Goal: Task Accomplishment & Management: Manage account settings

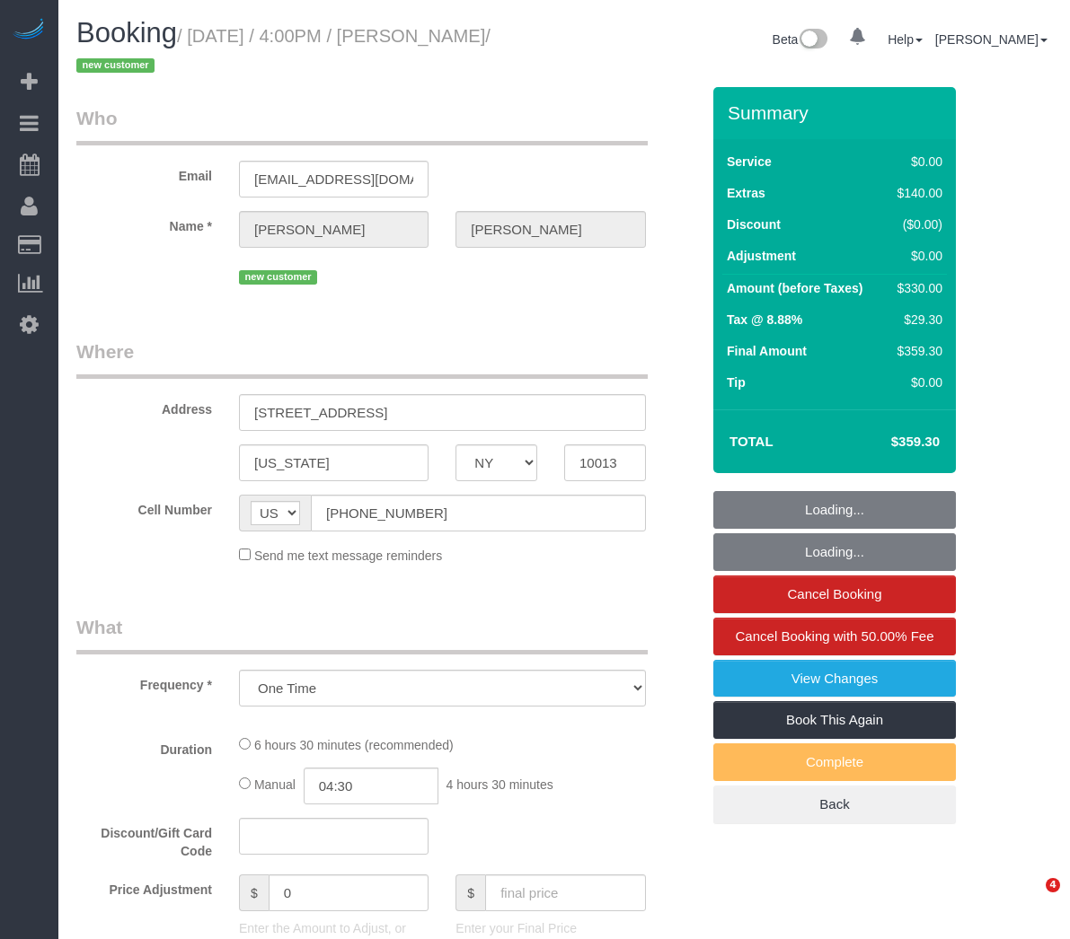
select select "NY"
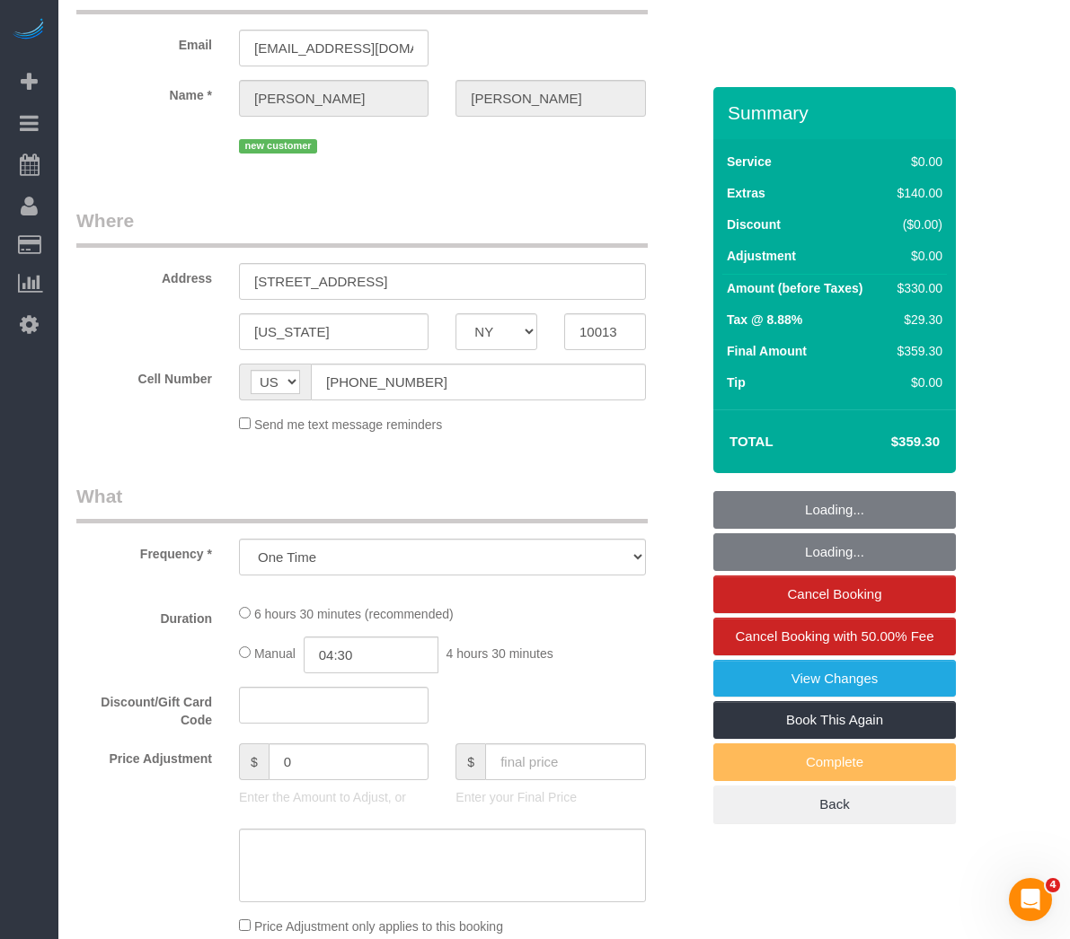
select select "2"
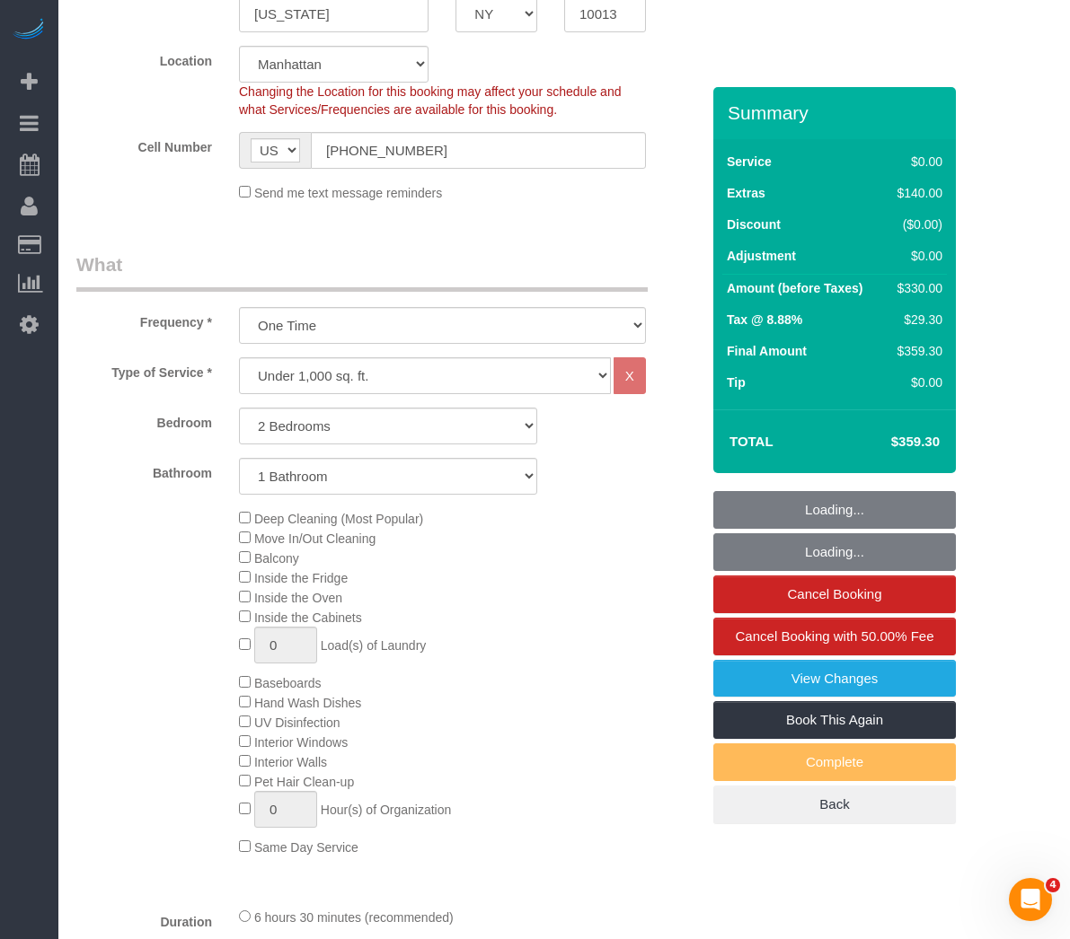
select select "object:823"
select select "2"
select select "string:stripe-pm_1Rw9fV4VGloSiKo7vIg0XZJP"
select select "spot1"
select select "number:89"
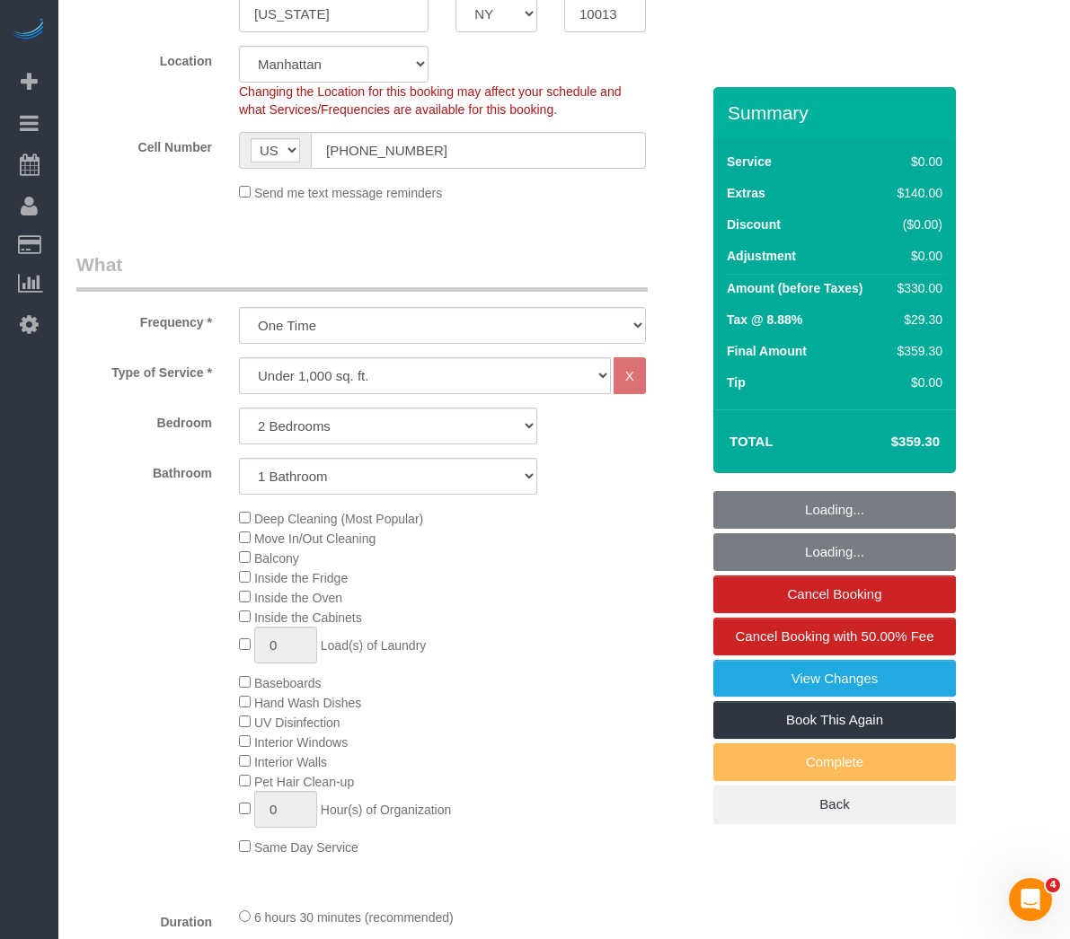
select select "number:74"
select select "number:15"
select select "number:7"
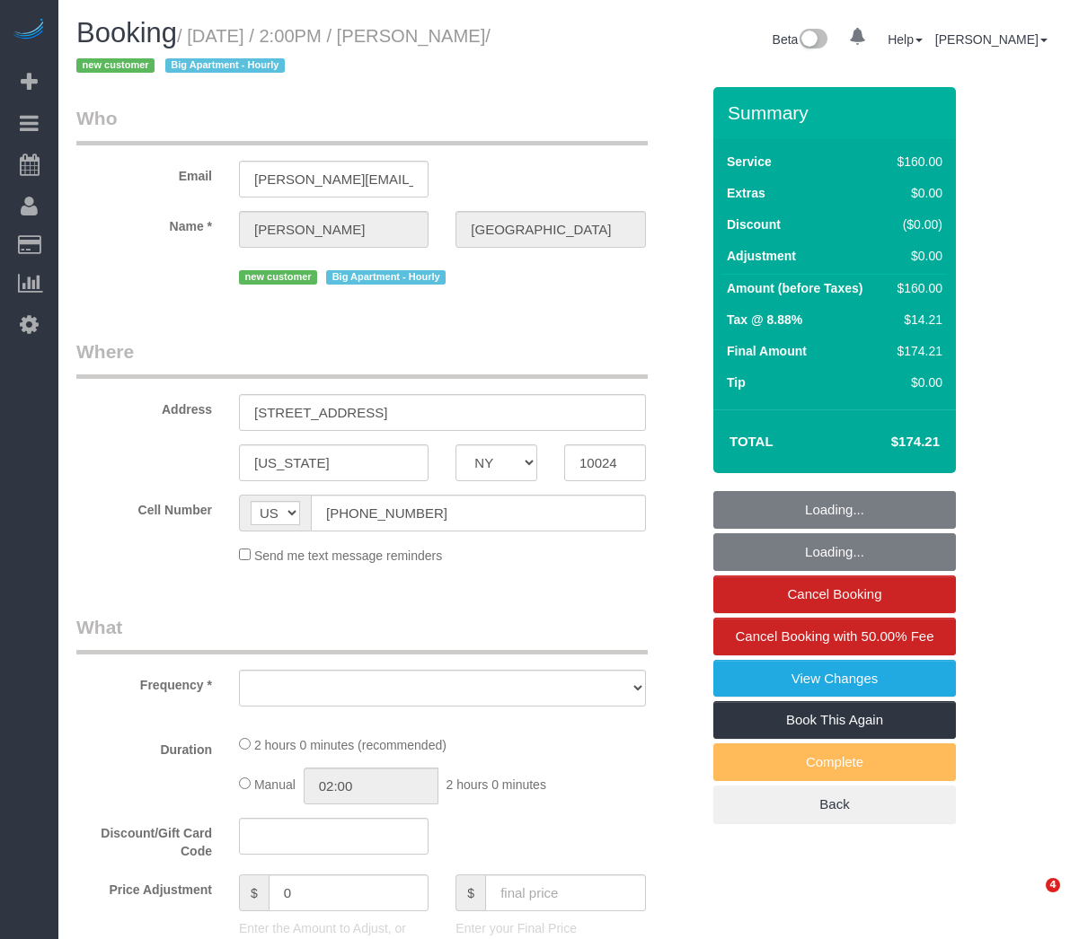
select select "NY"
select select "number:61"
select select "number:75"
select select "number:15"
select select "number:5"
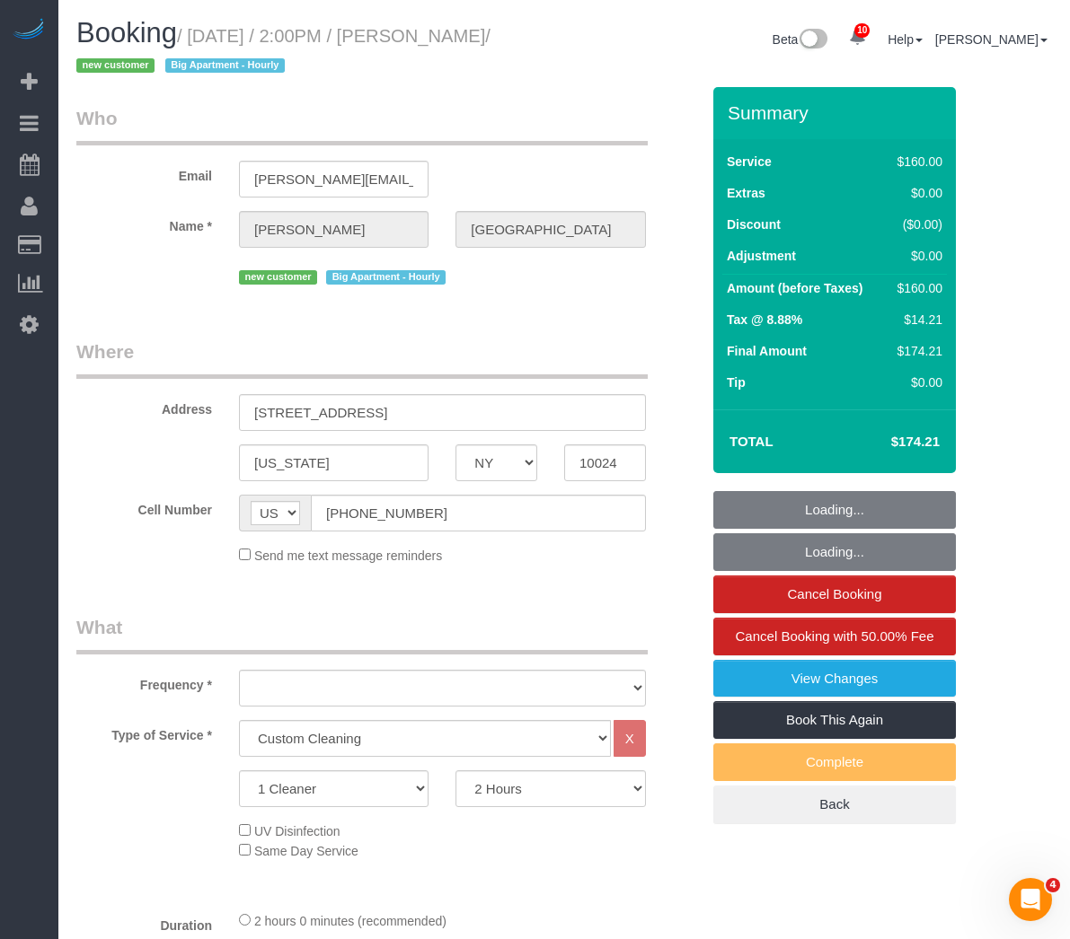
select select "object:992"
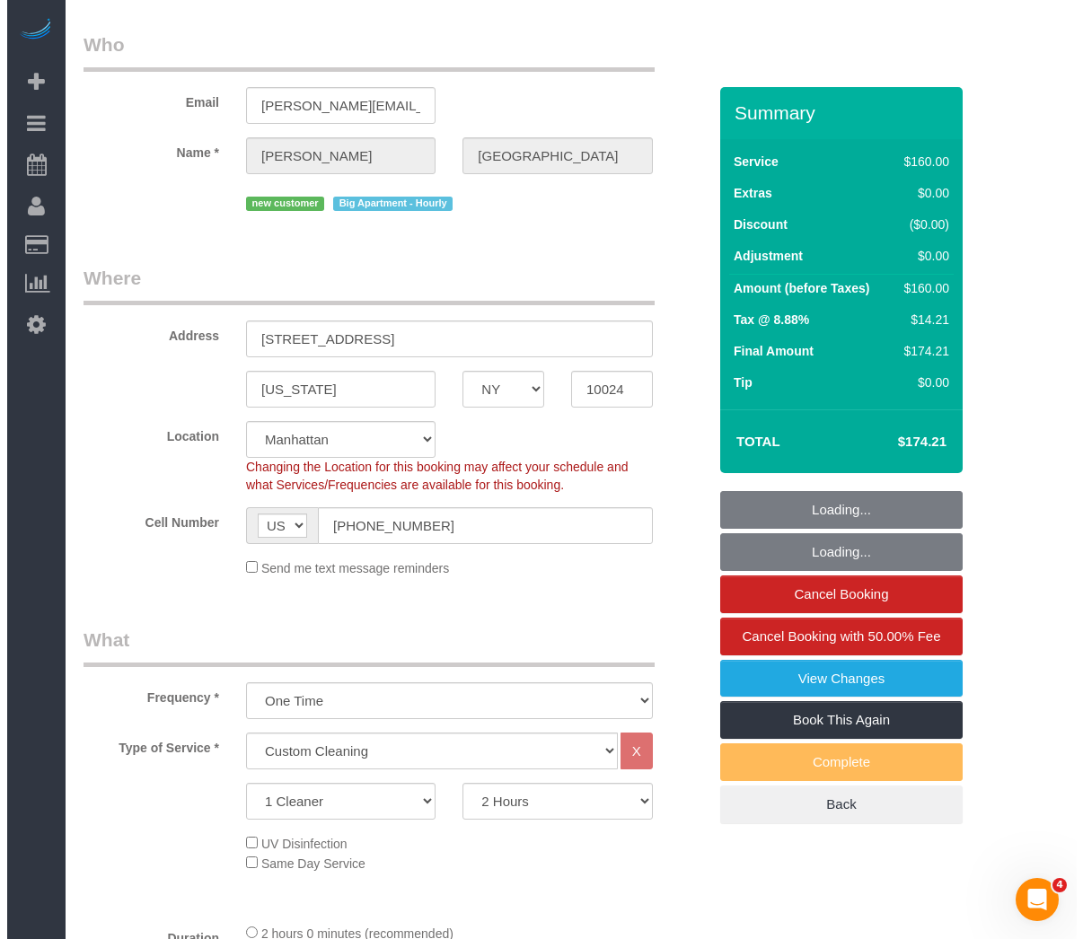
scroll to position [449, 0]
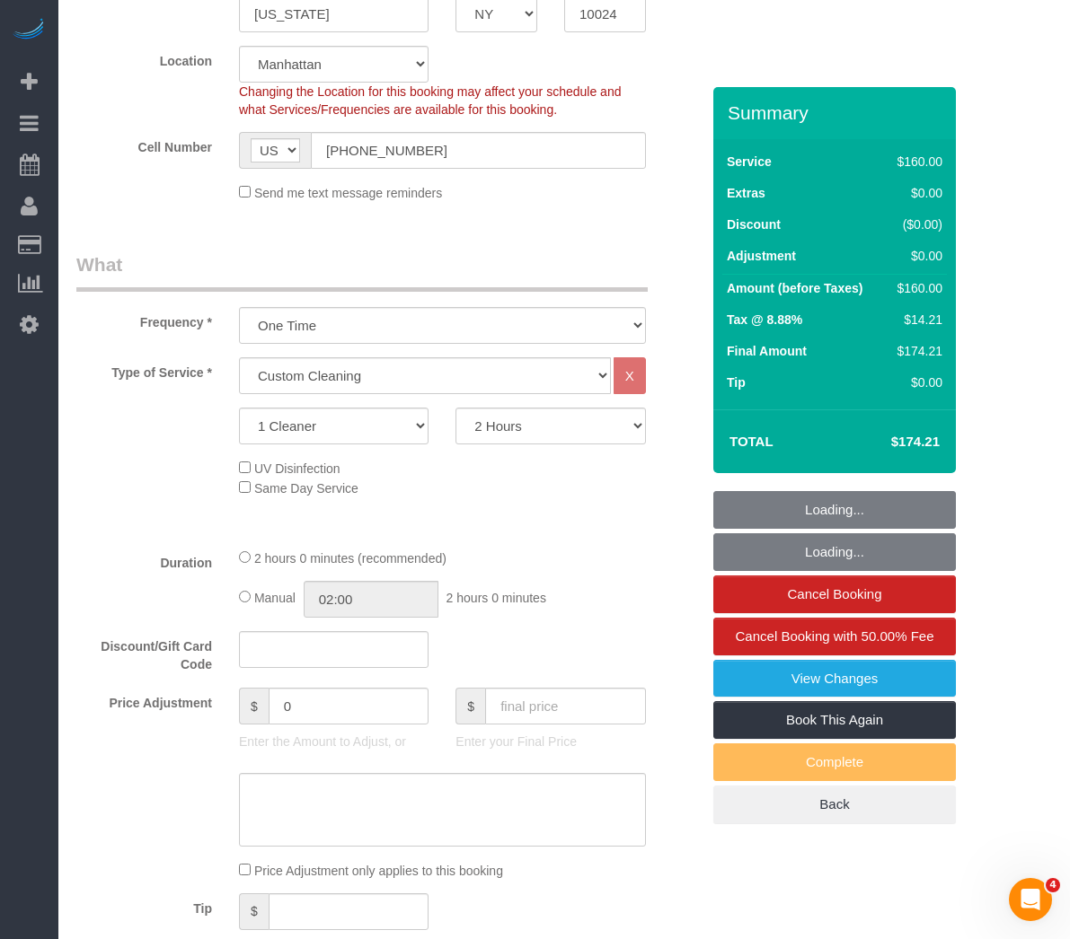
select select "string:stripe-pm_1RwRUF4VGloSiKo7w9bAEKxh"
select select "spot1"
select select "object:1421"
click at [846, 676] on link "View Changes" at bounding box center [834, 679] width 242 height 38
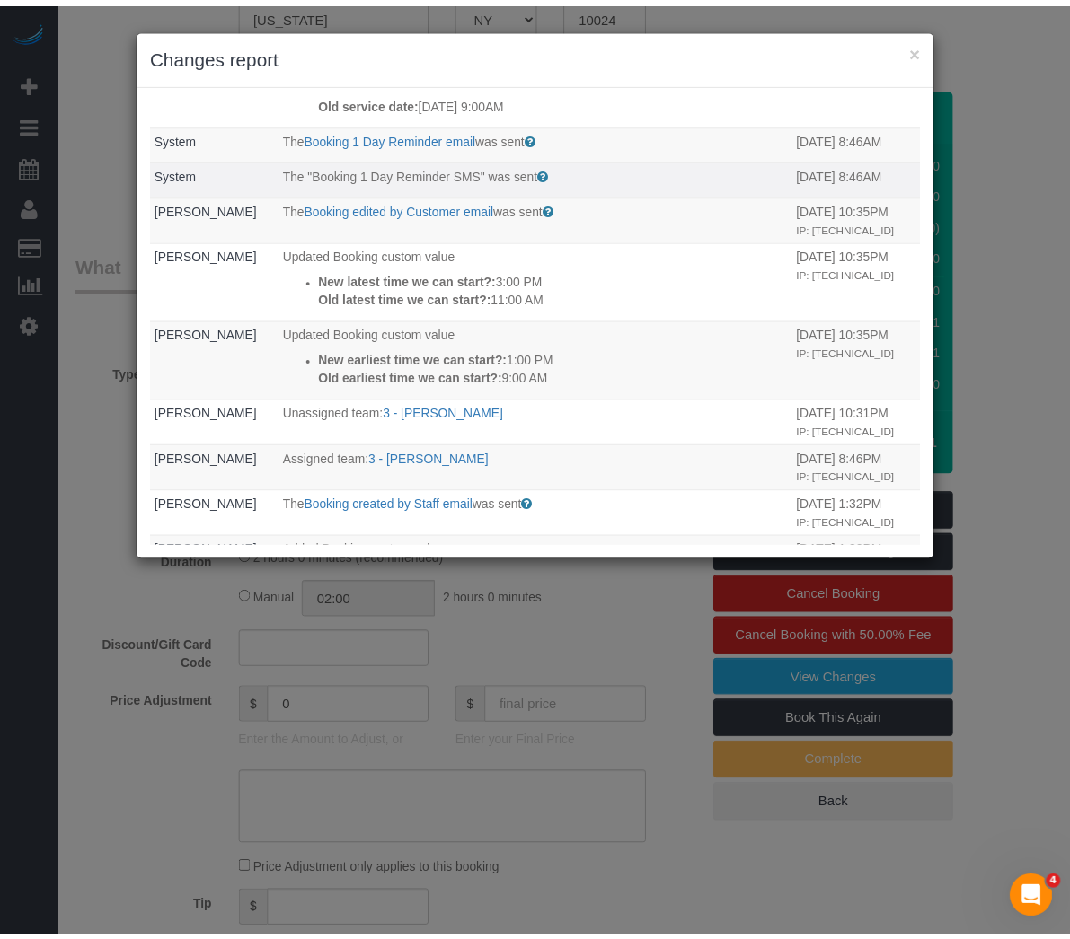
scroll to position [718, 0]
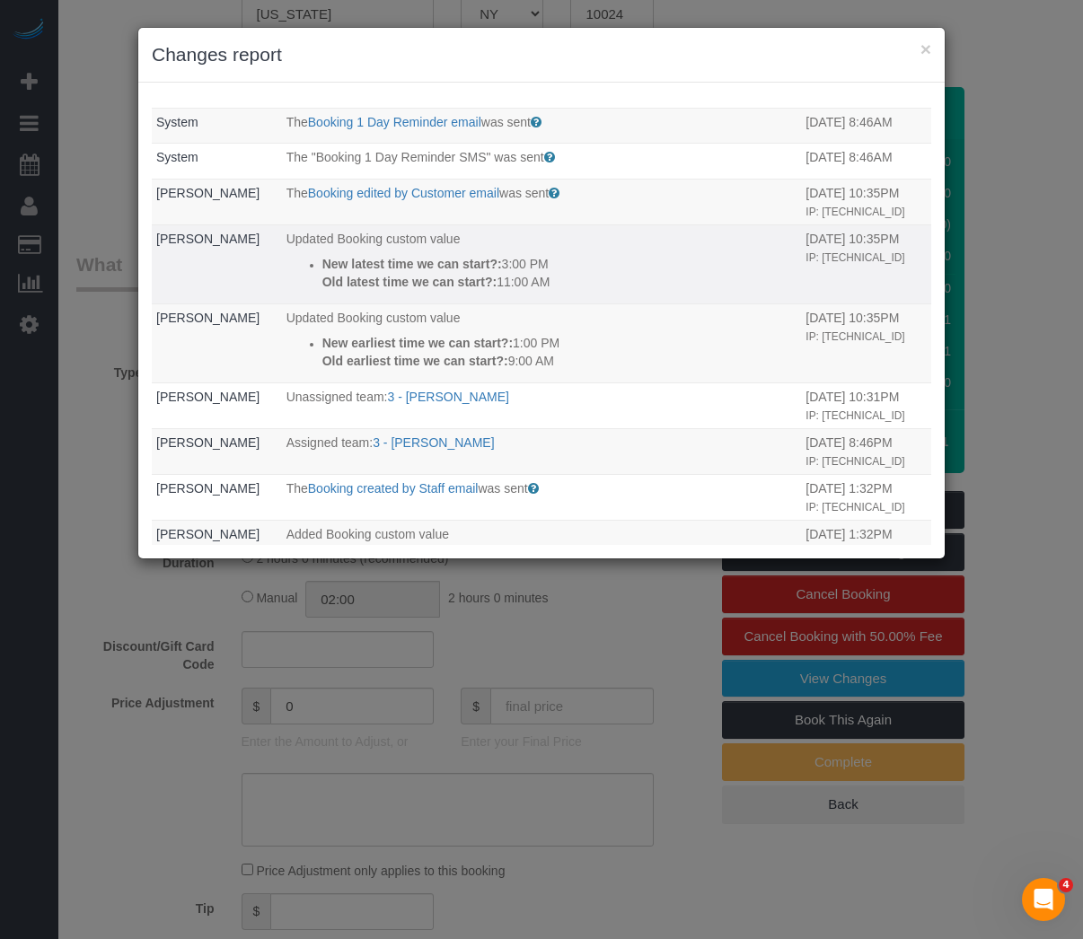
click at [643, 248] on p "Updated Booking custom value" at bounding box center [541, 239] width 511 height 18
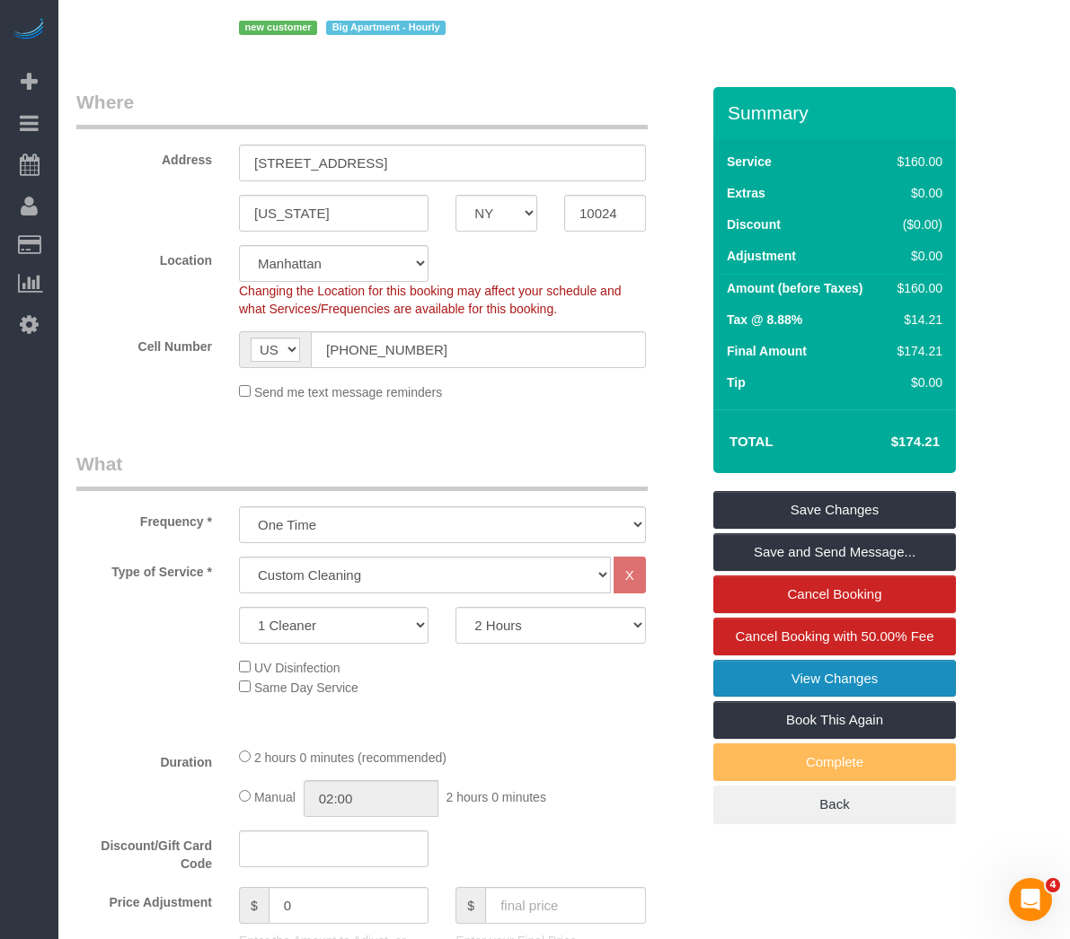
scroll to position [0, 0]
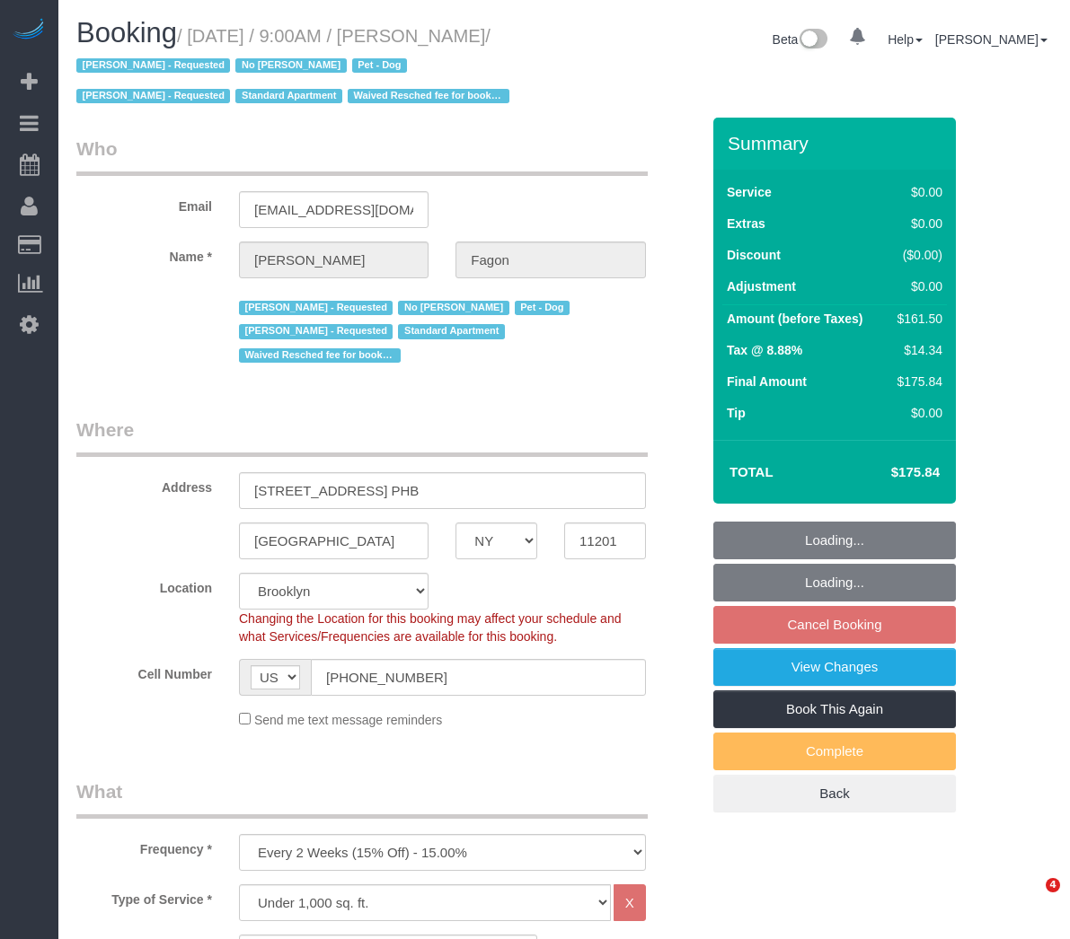
select select "NY"
select select "string:stripe-pm_1N7MCH4VGloSiKo7X7U6WIVW"
select select "1"
select select "2"
select select "spot2"
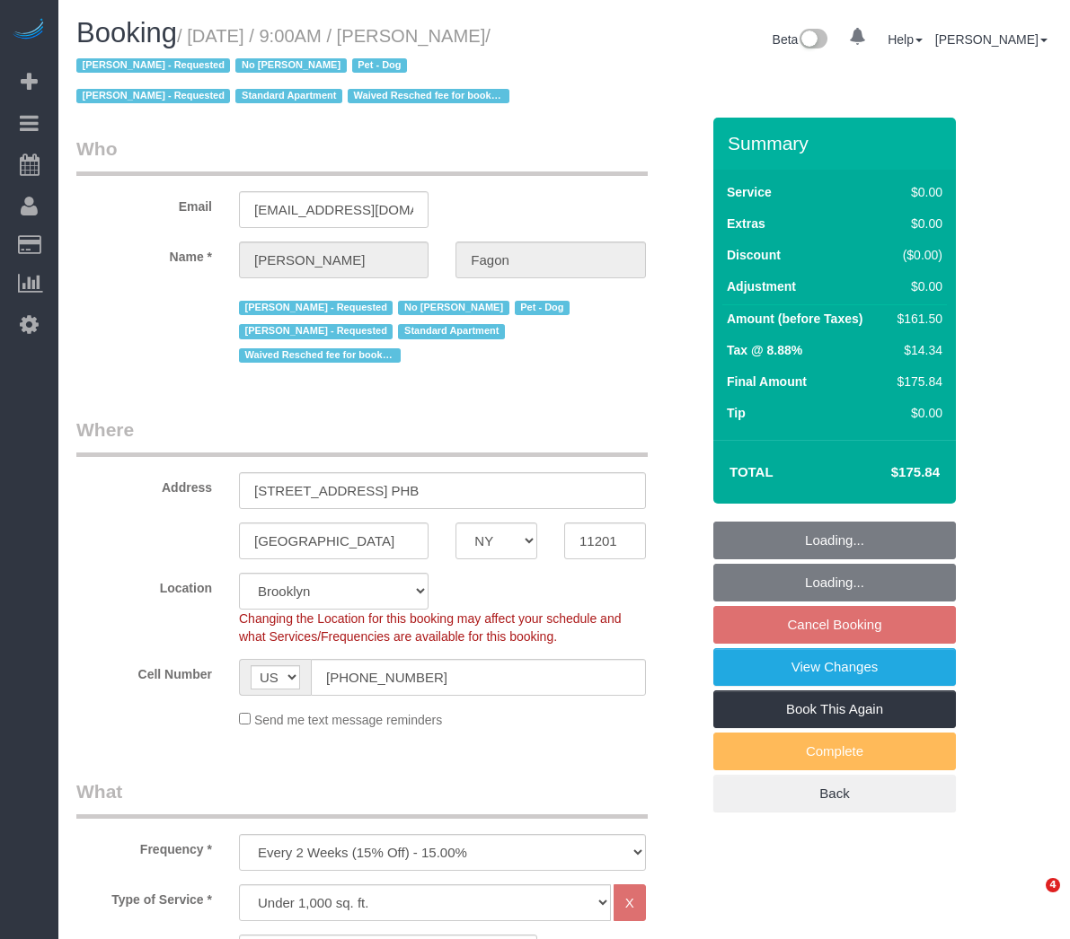
select select "number:60"
select select "number:74"
select select "number:13"
select select "number:5"
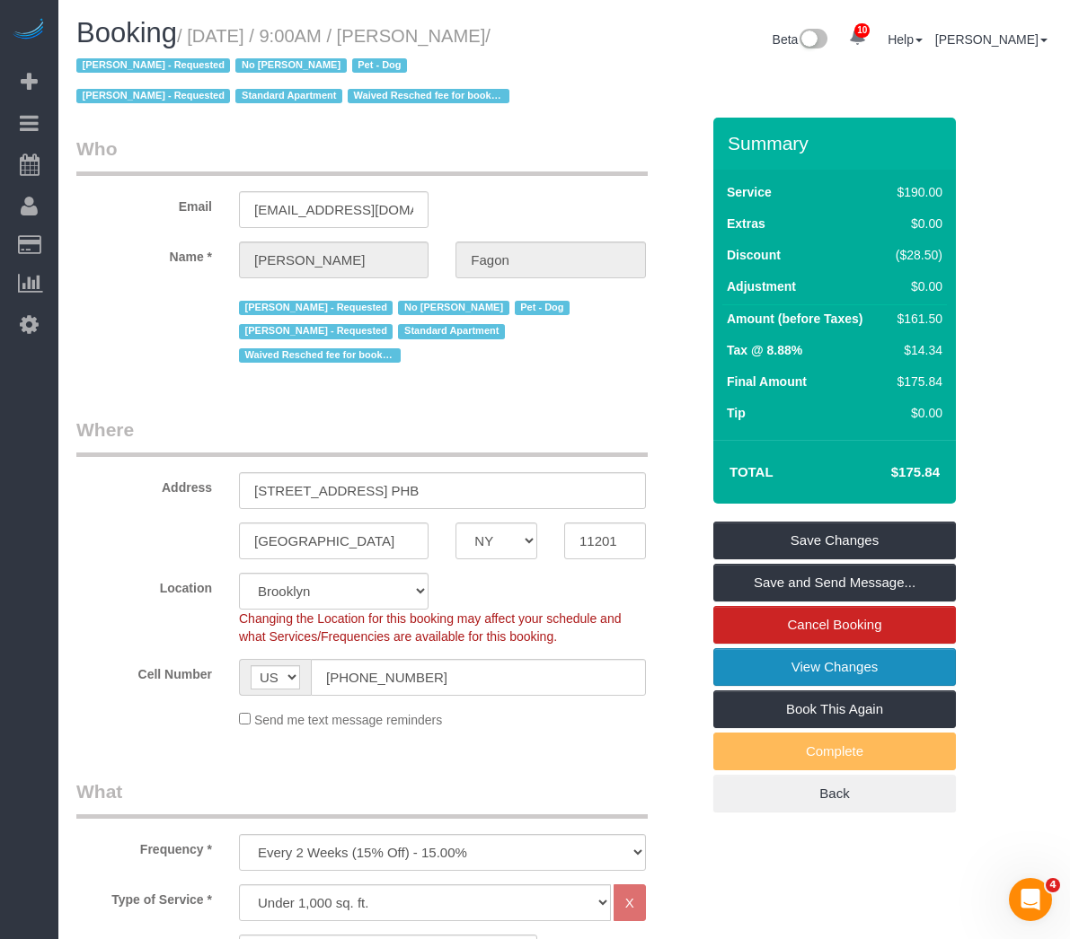
click at [838, 669] on link "View Changes" at bounding box center [834, 667] width 242 height 38
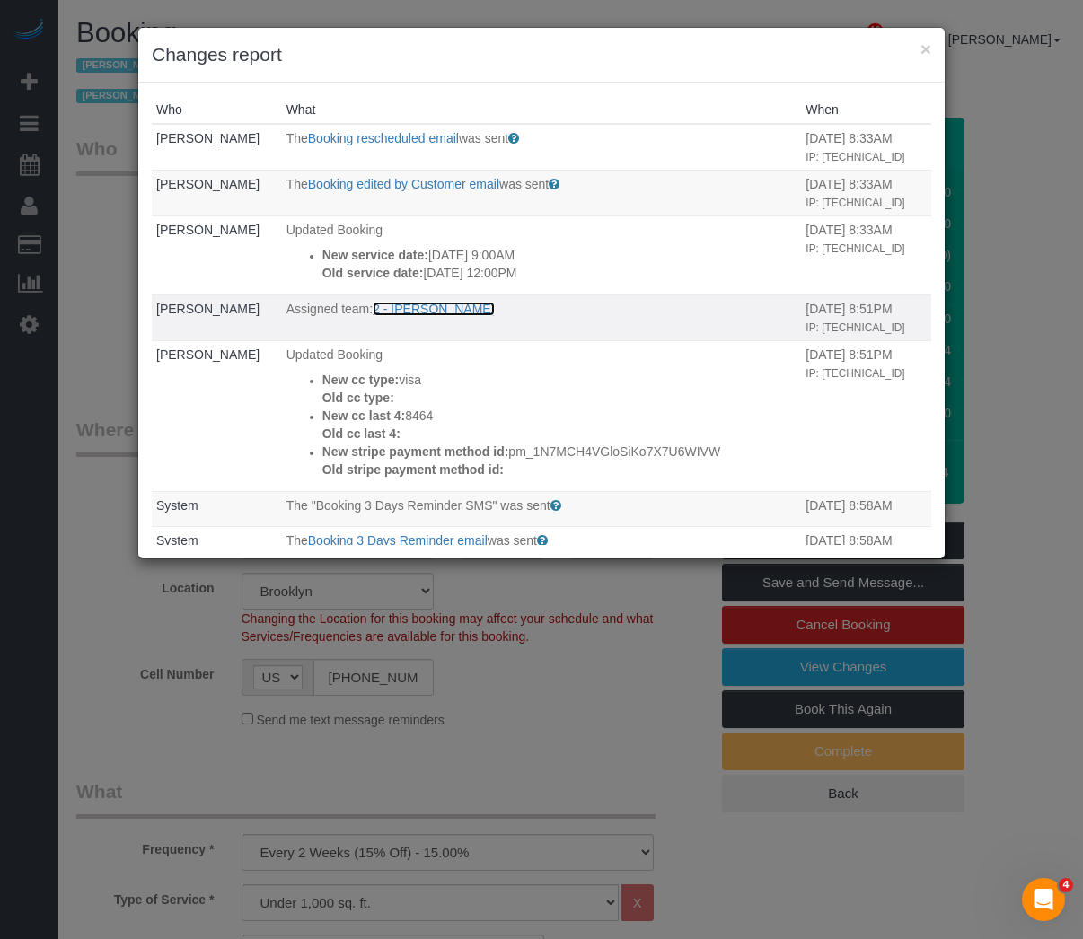
click at [436, 316] on link "2 - [PERSON_NAME]" at bounding box center [433, 309] width 121 height 14
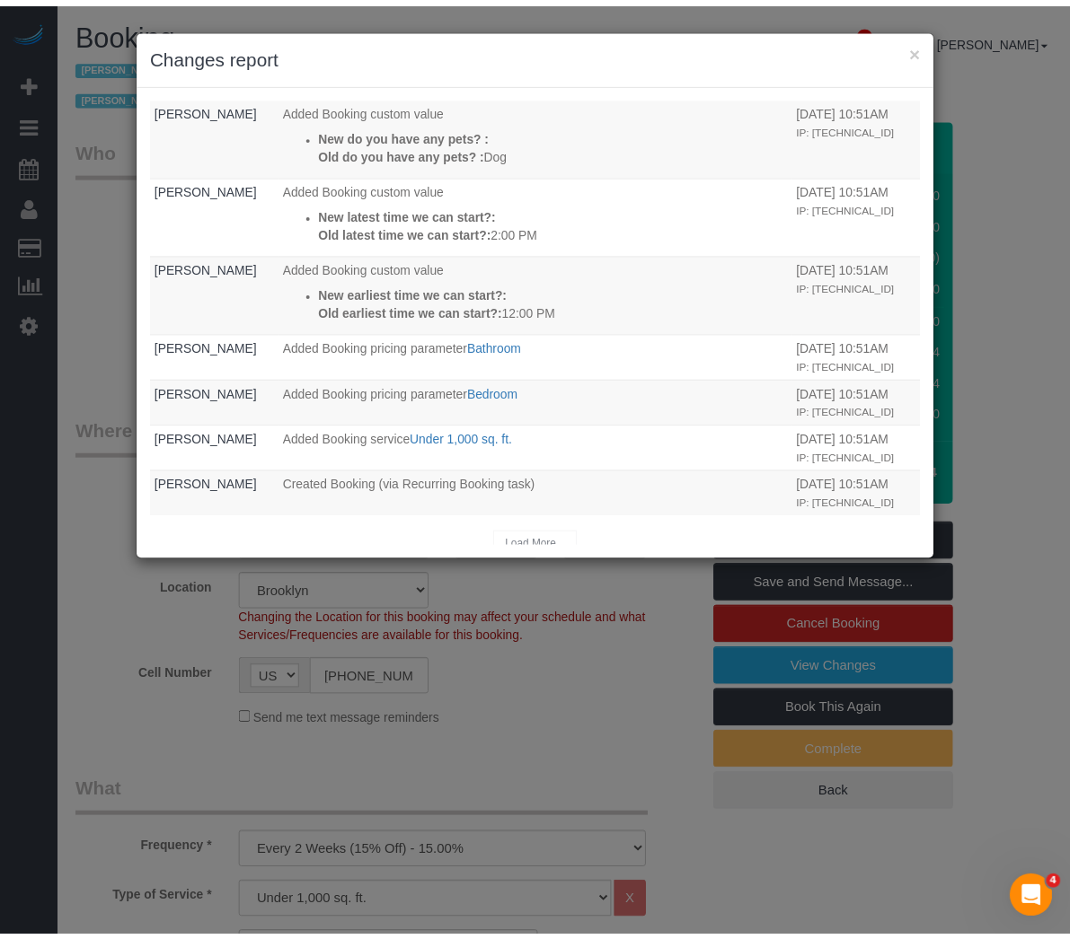
scroll to position [629, 0]
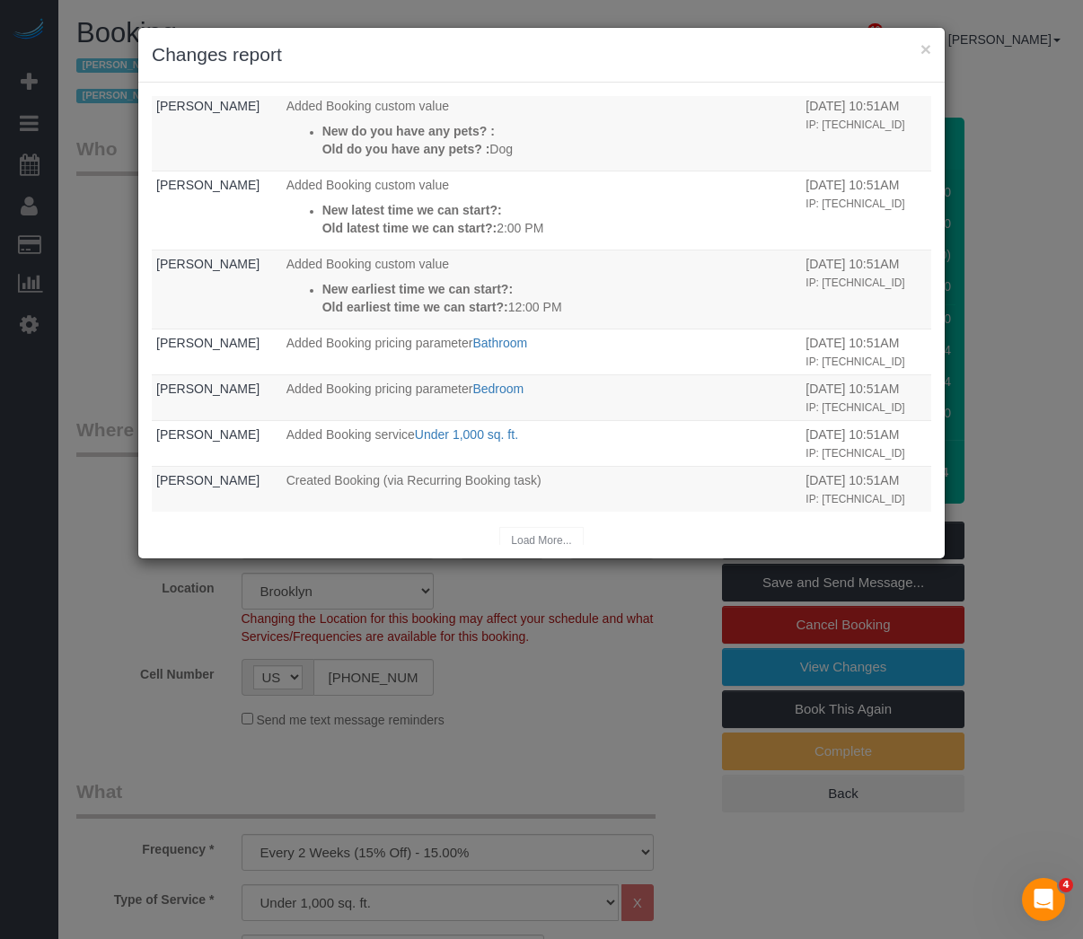
click at [90, 234] on div "× Changes report Who What When Olivia Fagon The Booking rescheduled email was s…" at bounding box center [541, 469] width 1083 height 939
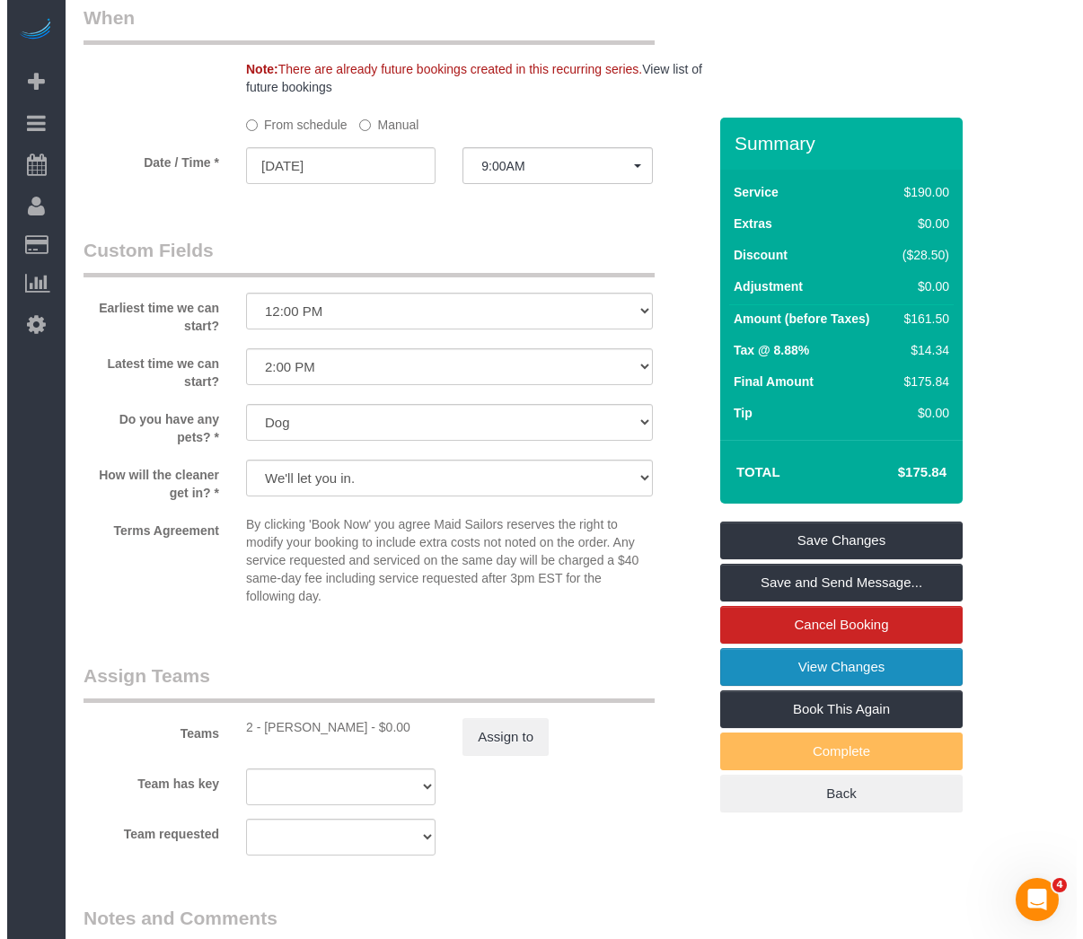
scroll to position [1976, 0]
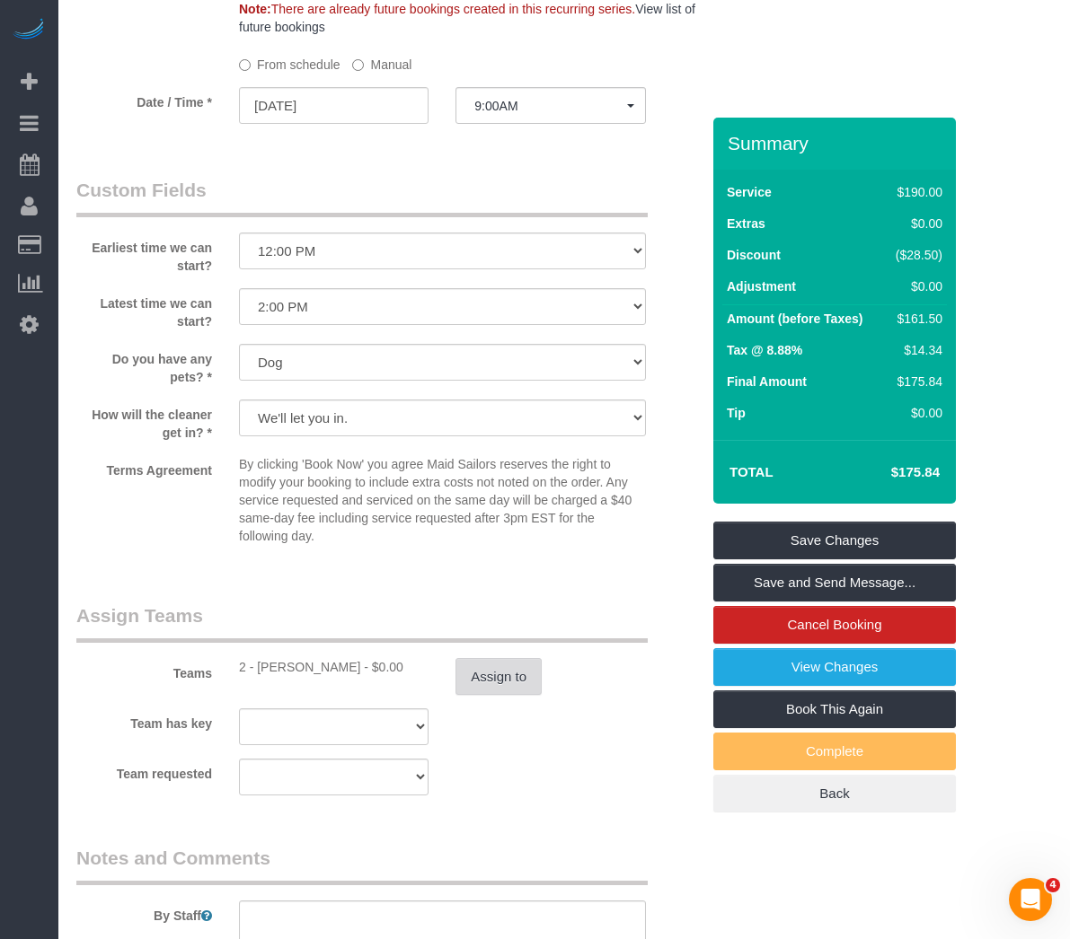
click at [479, 669] on button "Assign to" at bounding box center [498, 677] width 86 height 38
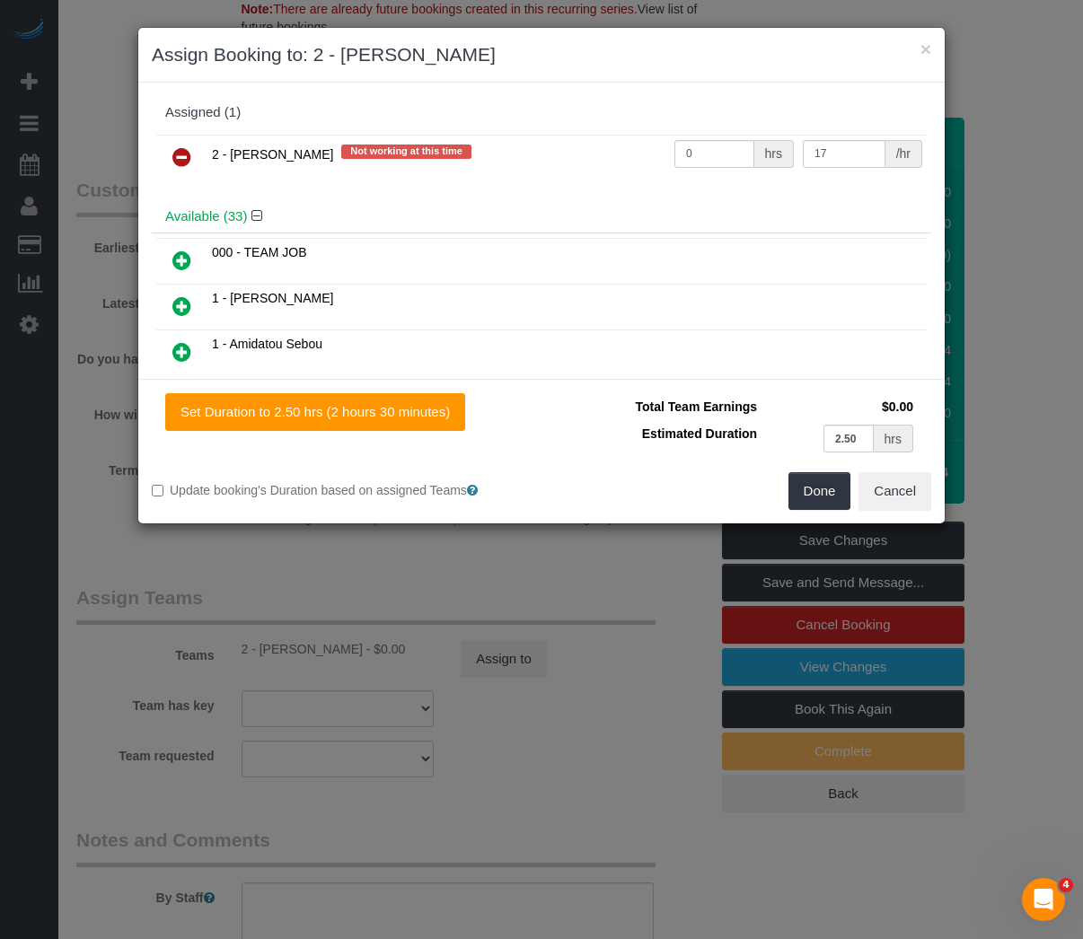
click at [178, 160] on icon at bounding box center [181, 157] width 19 height 22
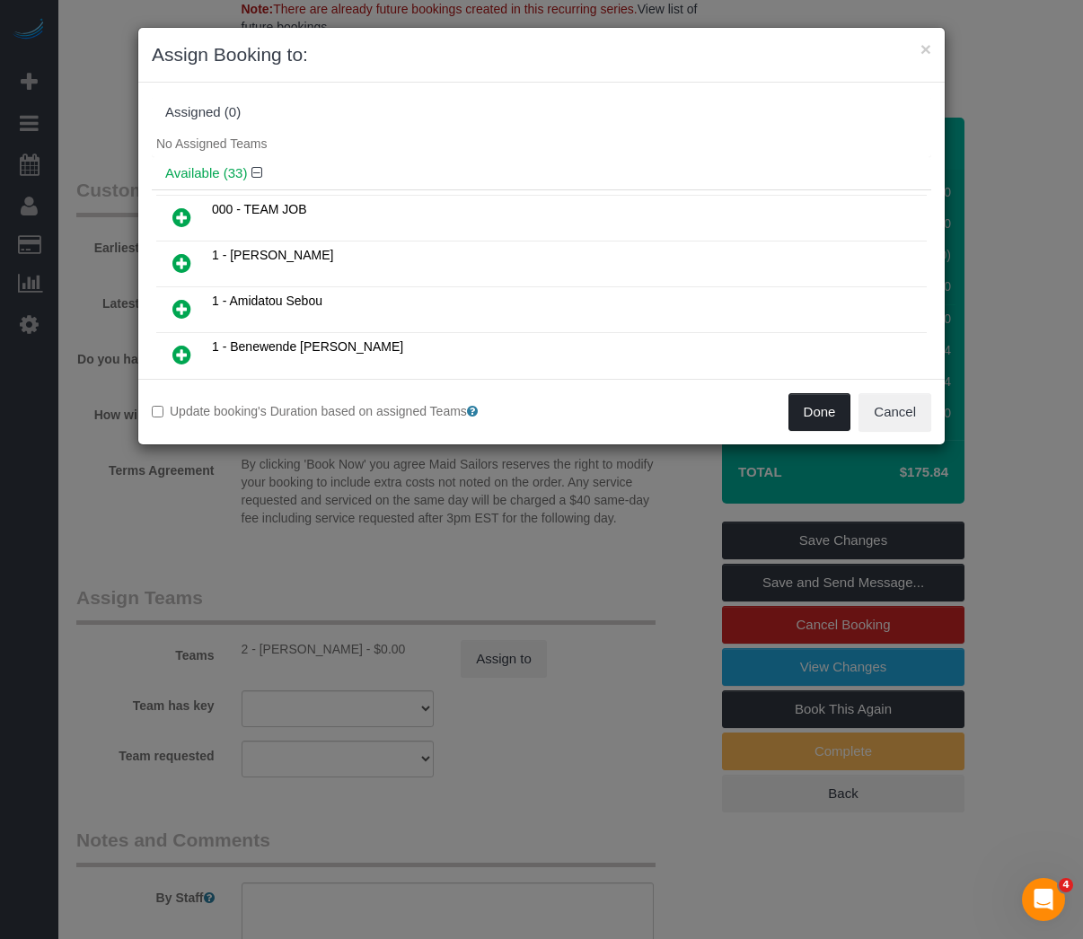
click at [807, 413] on button "Done" at bounding box center [819, 412] width 63 height 38
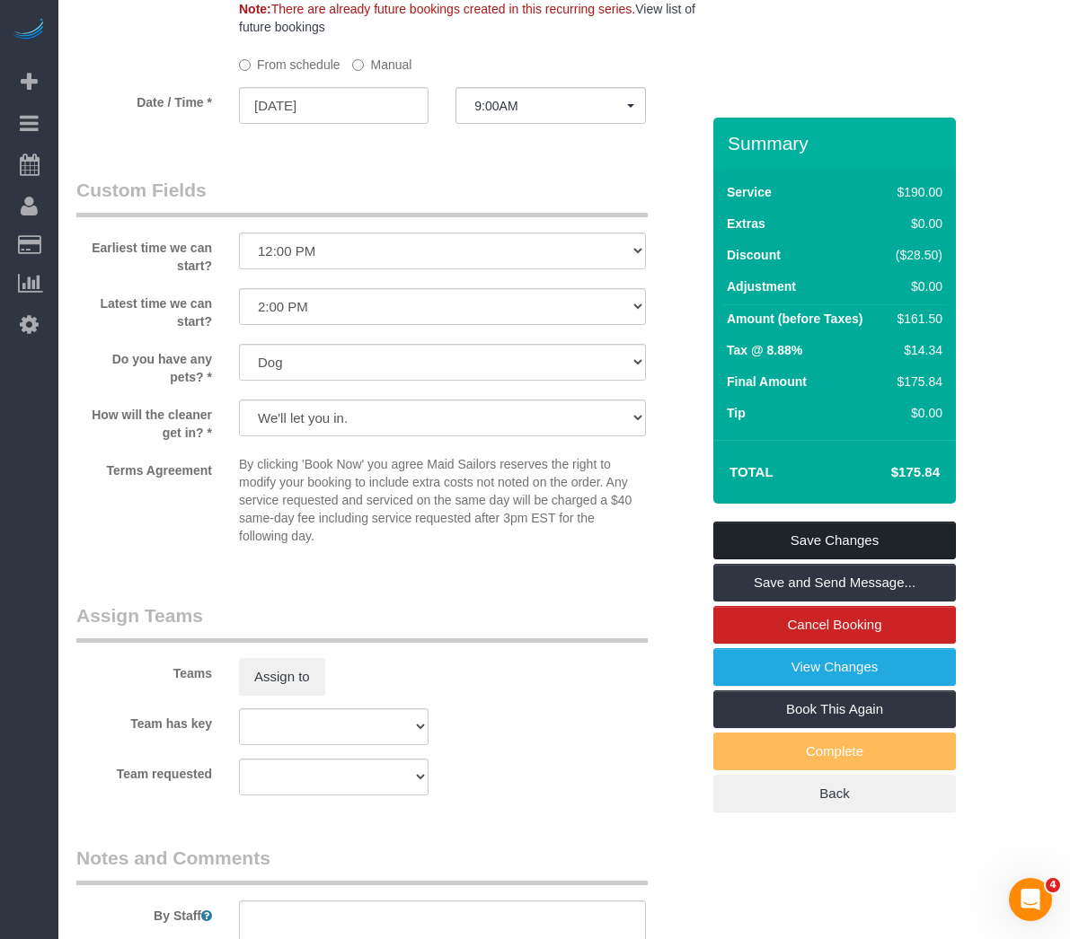
click at [783, 540] on link "Save Changes" at bounding box center [834, 541] width 242 height 38
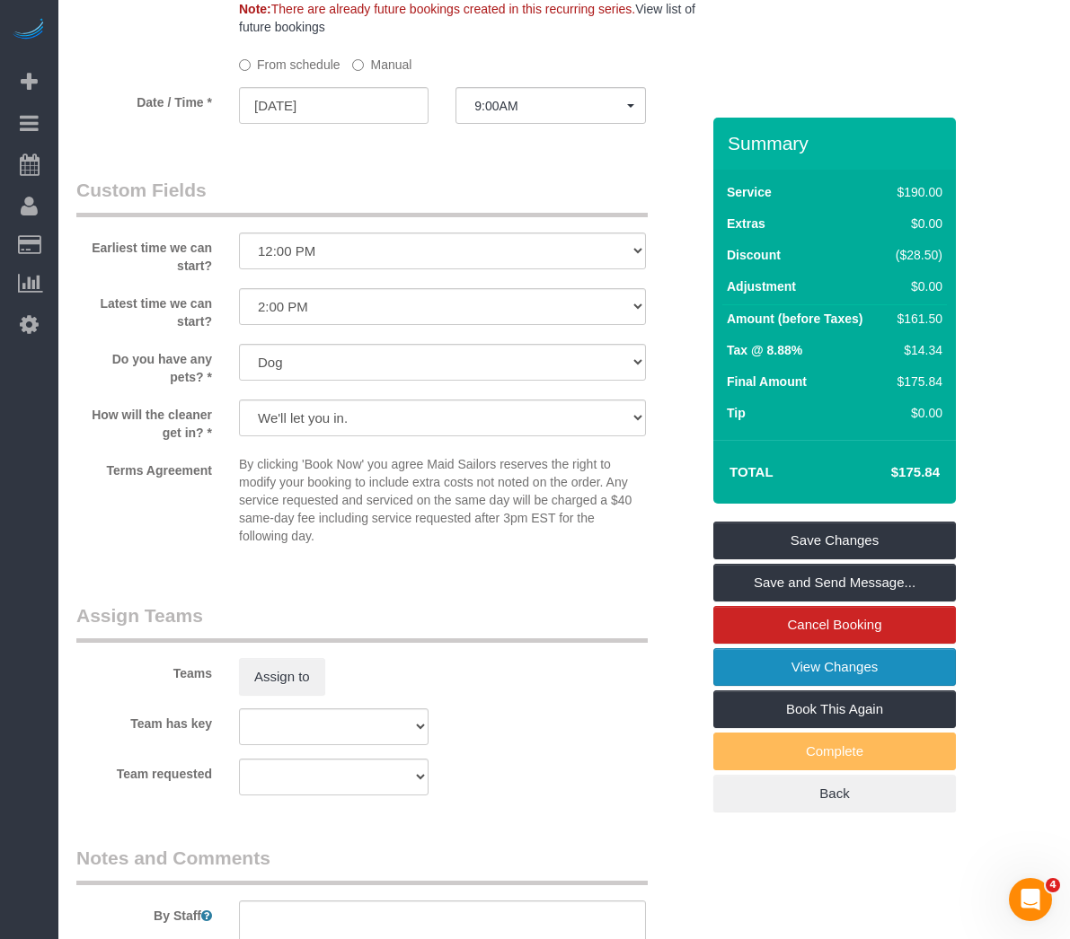
click at [747, 665] on link "View Changes" at bounding box center [834, 667] width 242 height 38
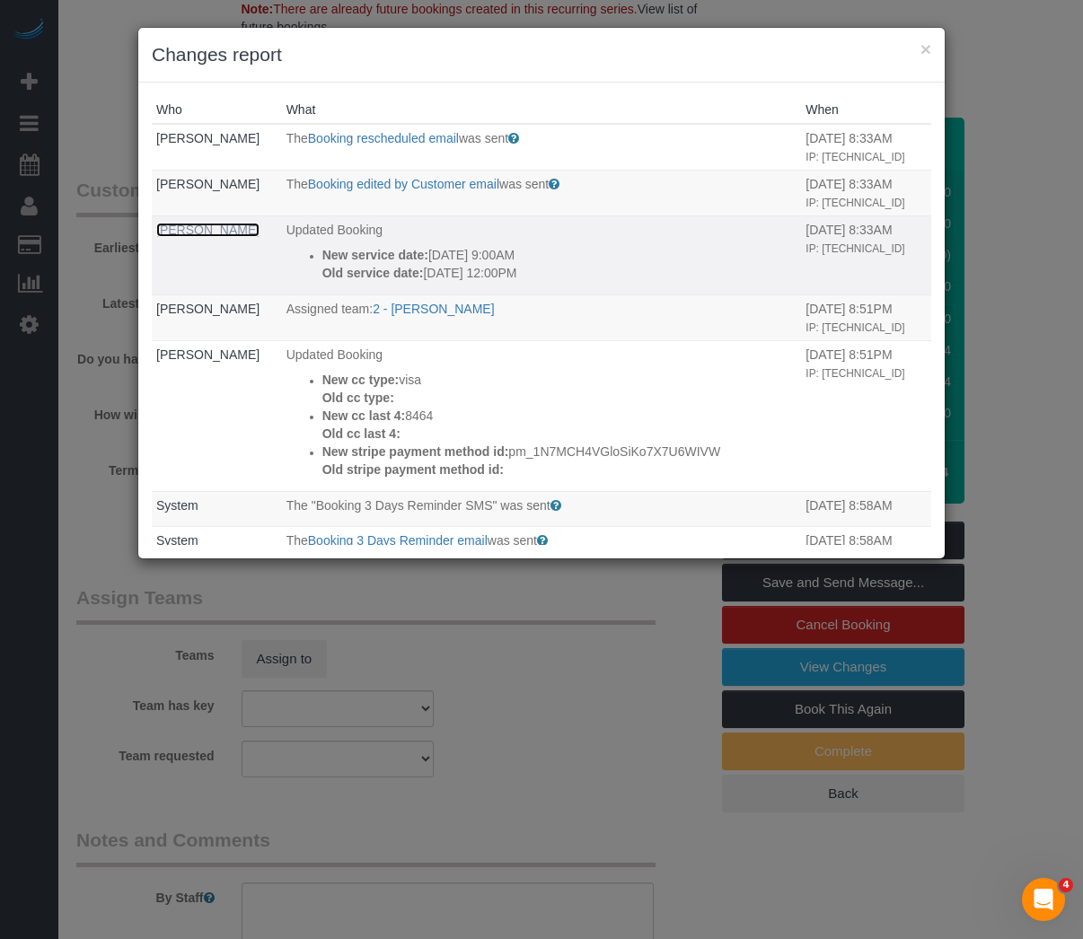
click at [172, 237] on link "Olivia Fagon" at bounding box center [207, 230] width 103 height 14
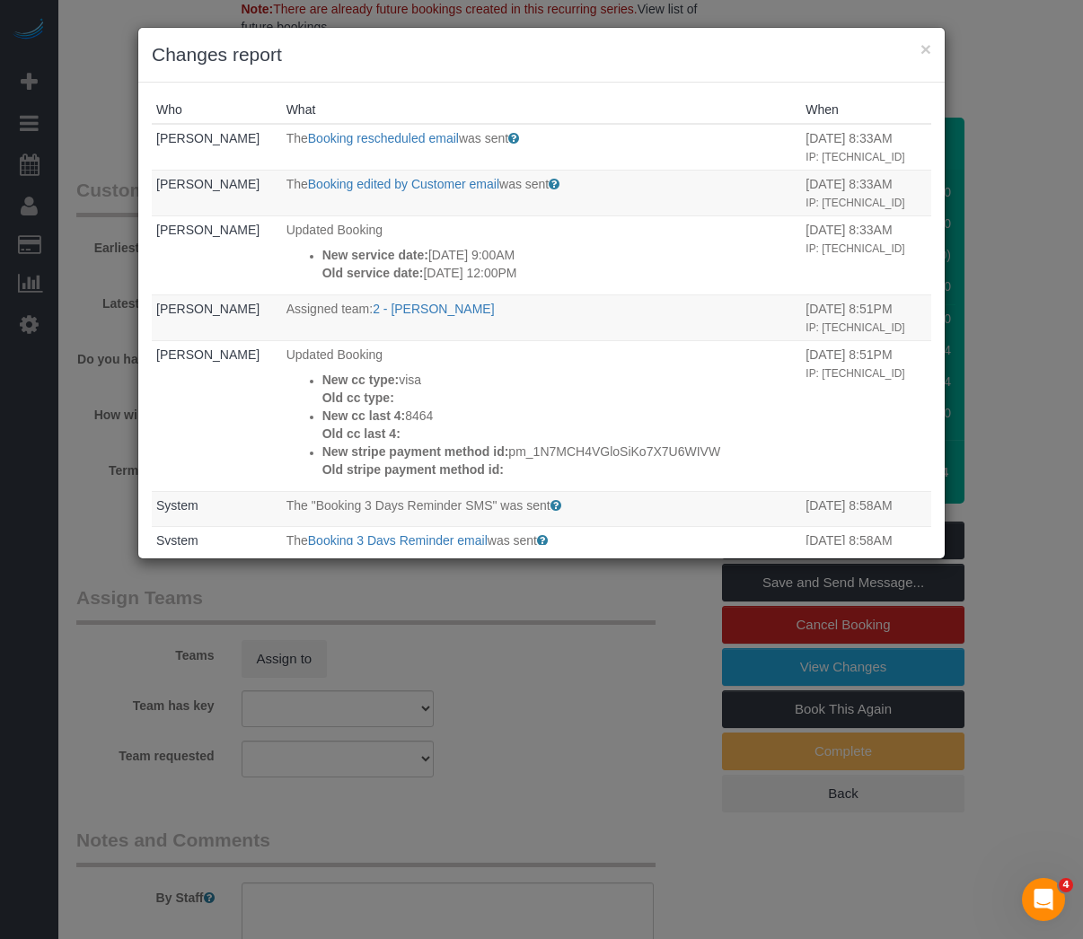
click at [642, 58] on h3 "Changes report" at bounding box center [541, 54] width 779 height 27
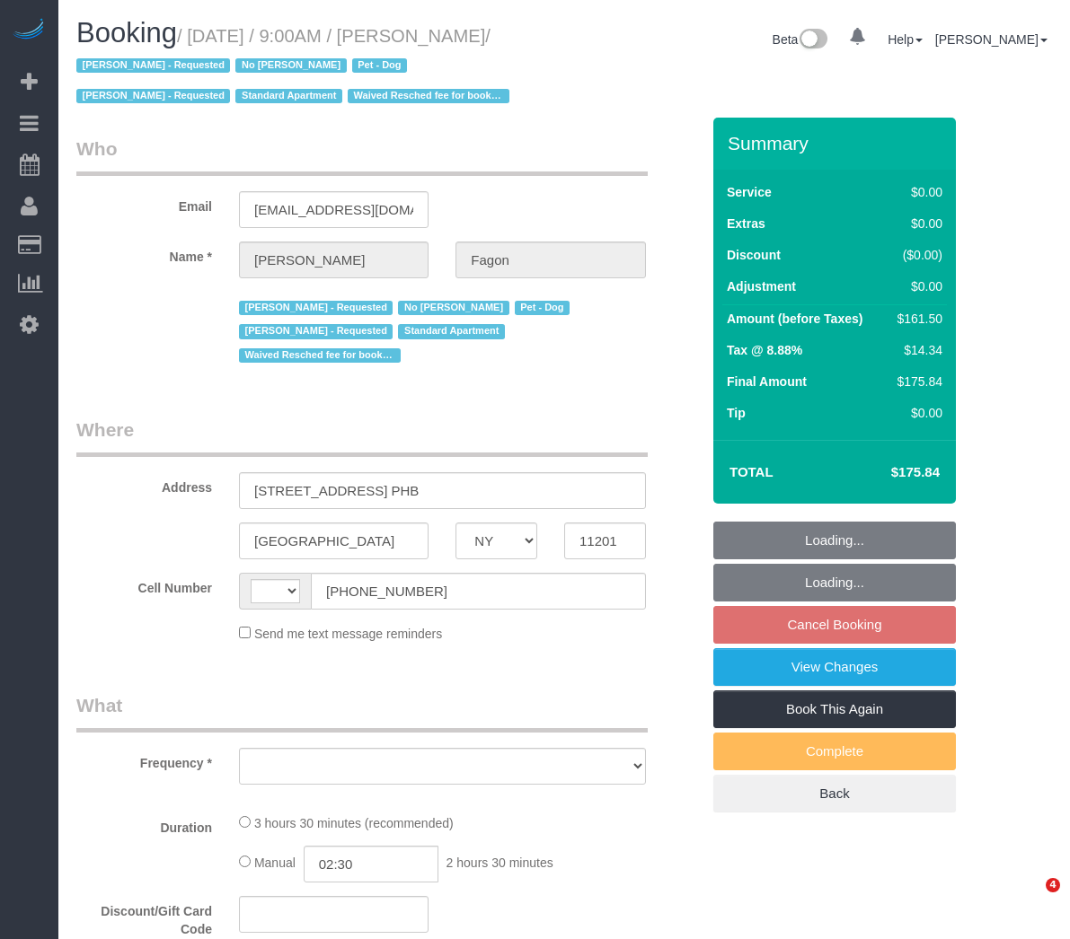
select select "NY"
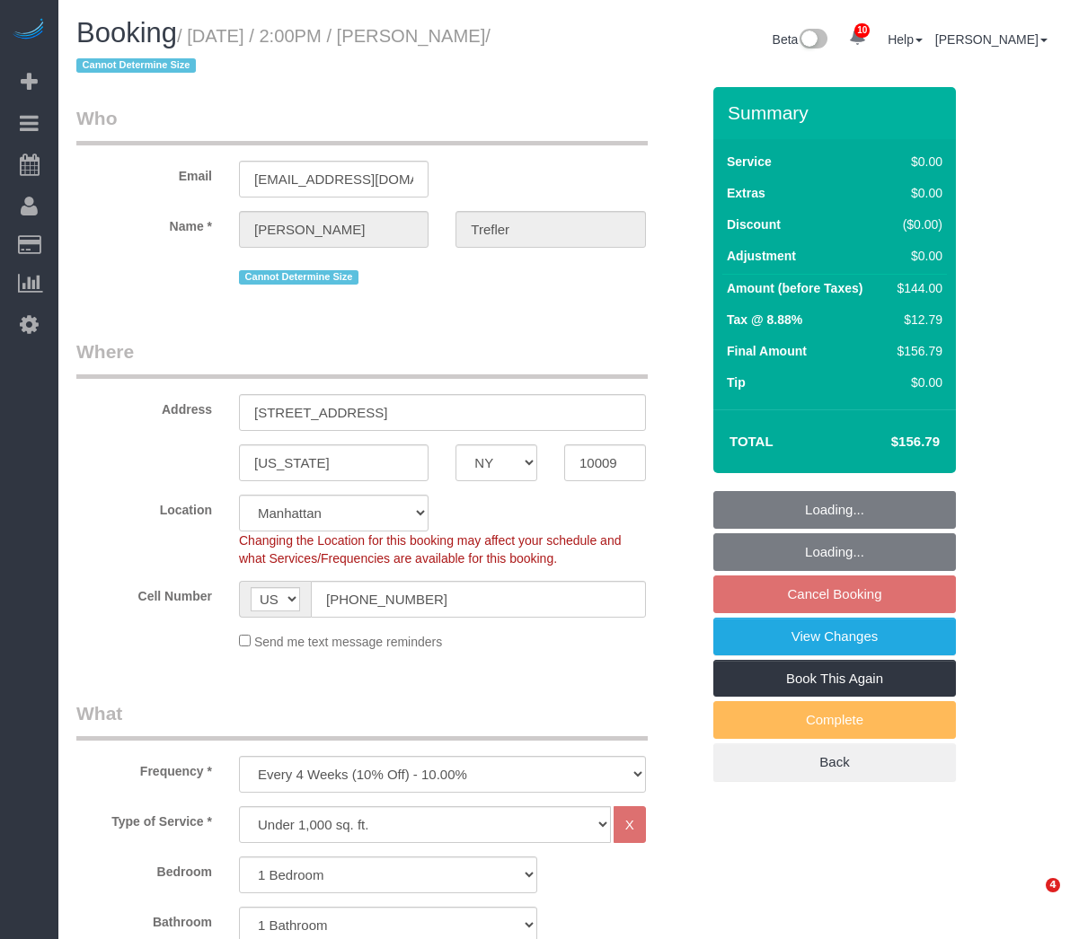
select select "NY"
select select "1"
select select "number:58"
select select "number:73"
select select "number:15"
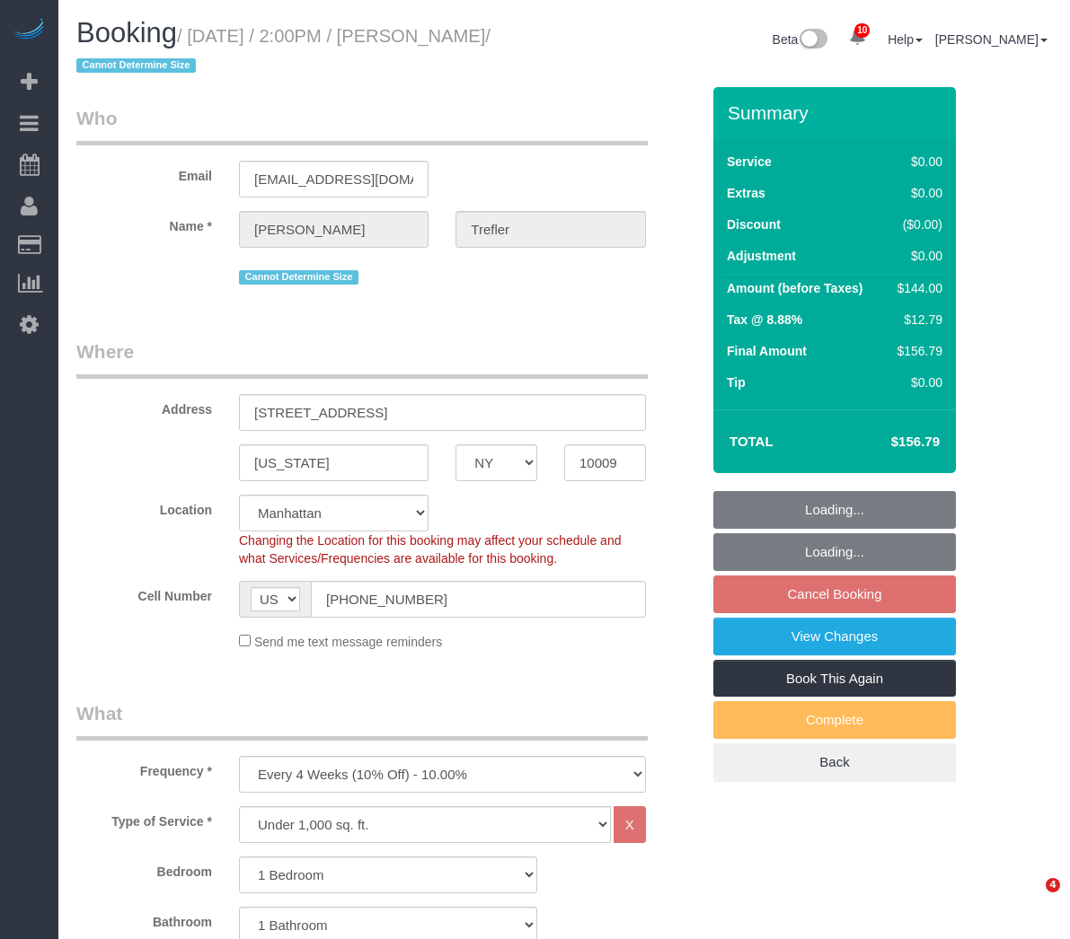
select select "number:5"
select select "object:1415"
select select "spot4"
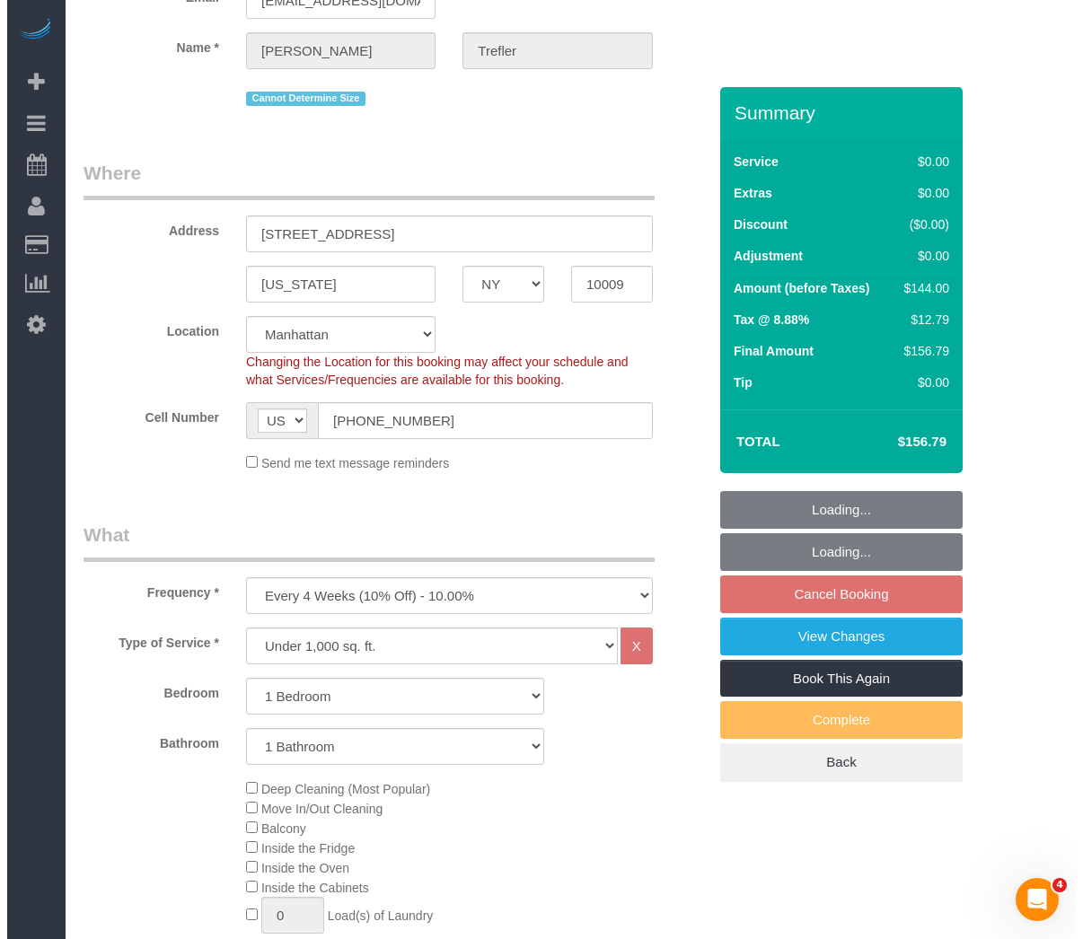
scroll to position [180, 0]
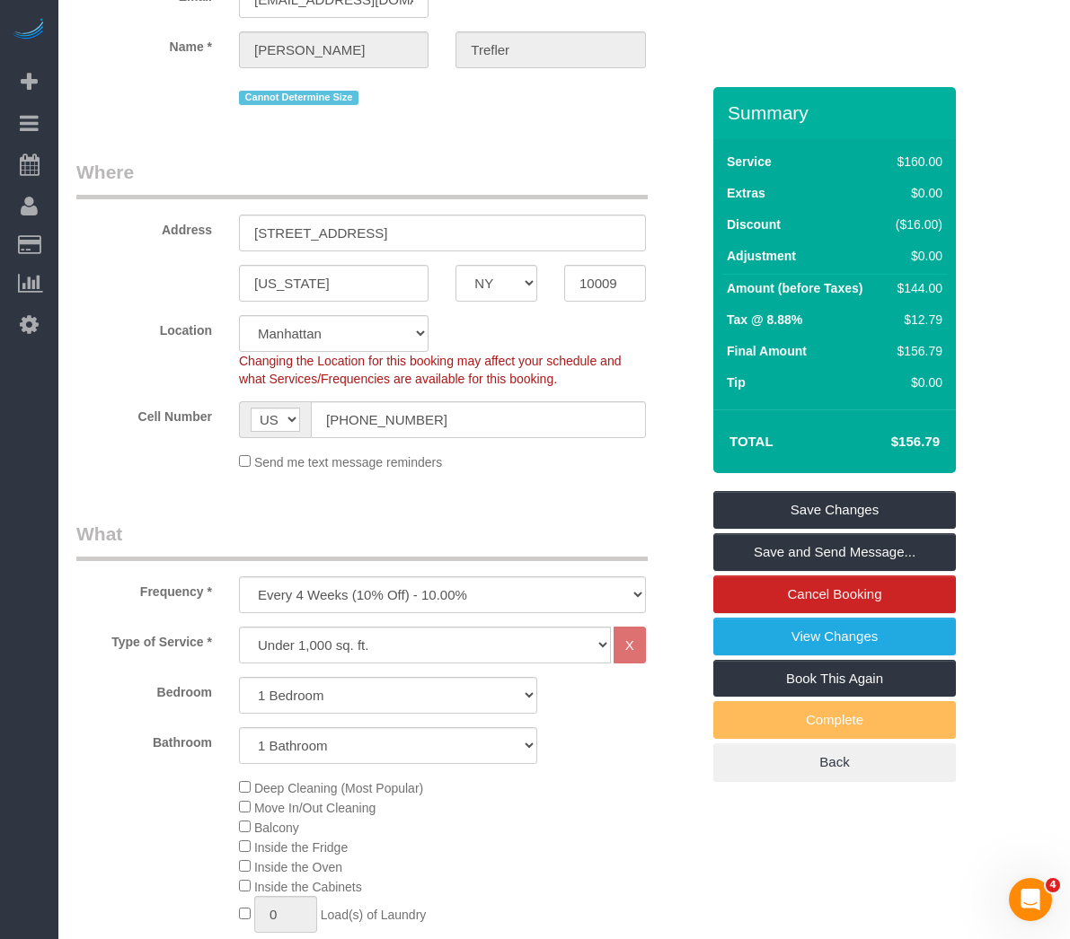
click at [500, 328] on div "Location [GEOGRAPHIC_DATA] [GEOGRAPHIC_DATA] [GEOGRAPHIC_DATA] [GEOGRAPHIC_DATA…" at bounding box center [388, 351] width 650 height 73
click at [774, 626] on link "View Changes" at bounding box center [834, 637] width 242 height 38
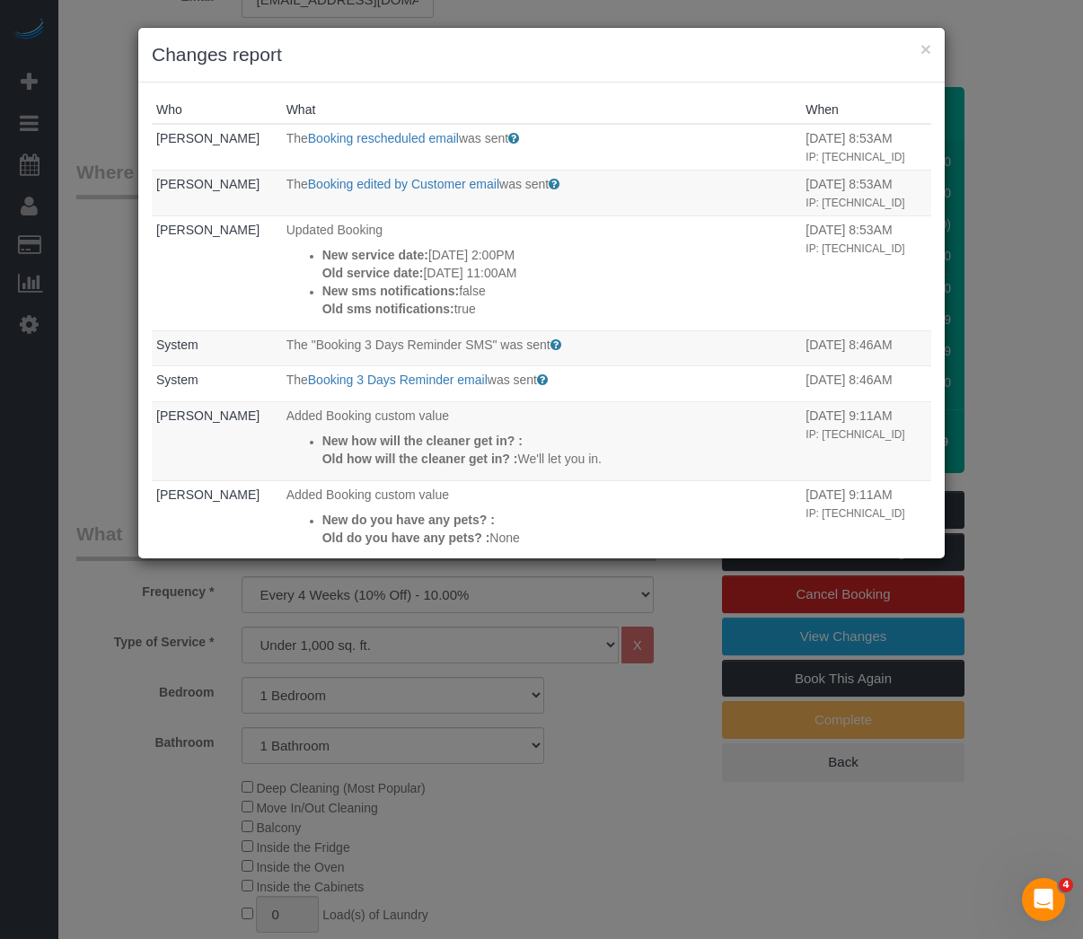
click at [577, 62] on h3 "Changes report" at bounding box center [541, 54] width 779 height 27
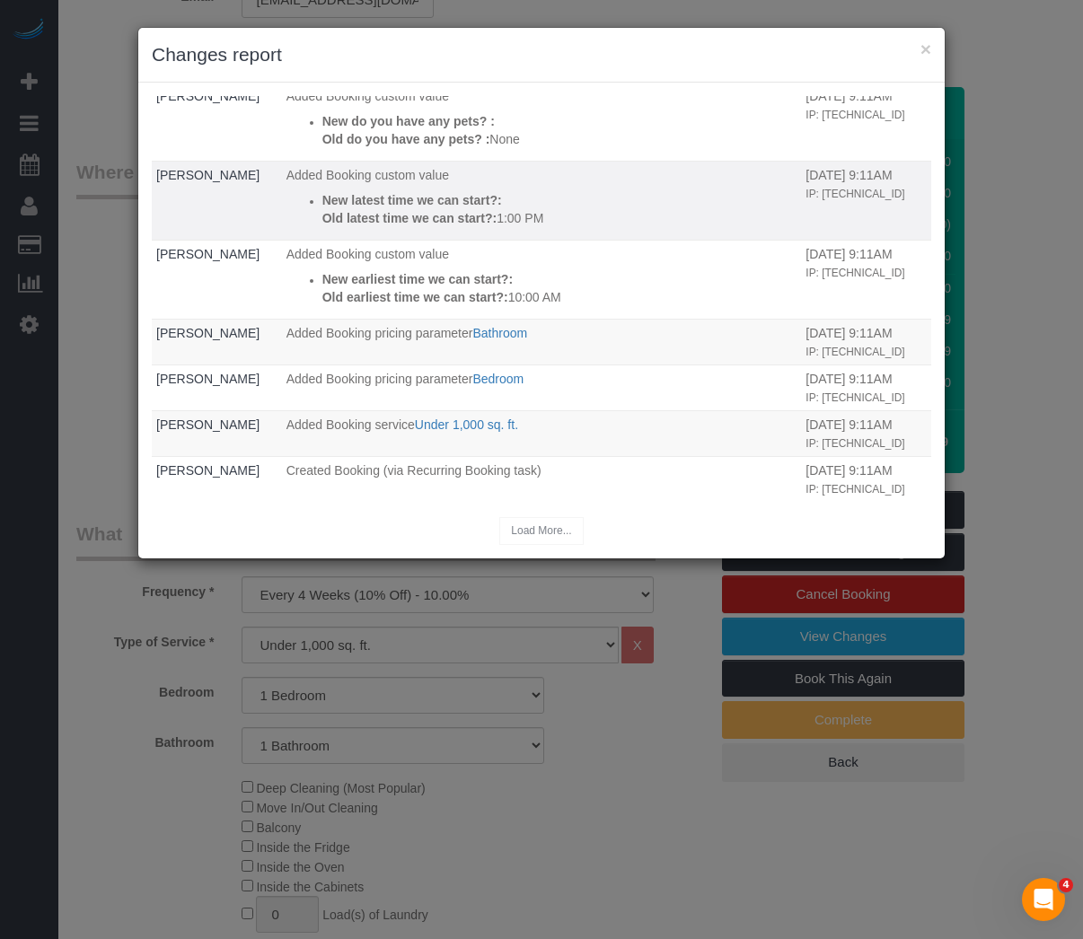
scroll to position [471, 0]
click at [635, 191] on p "New latest time we can start?:" at bounding box center [559, 200] width 475 height 18
click at [930, 54] on button "×" at bounding box center [925, 49] width 11 height 19
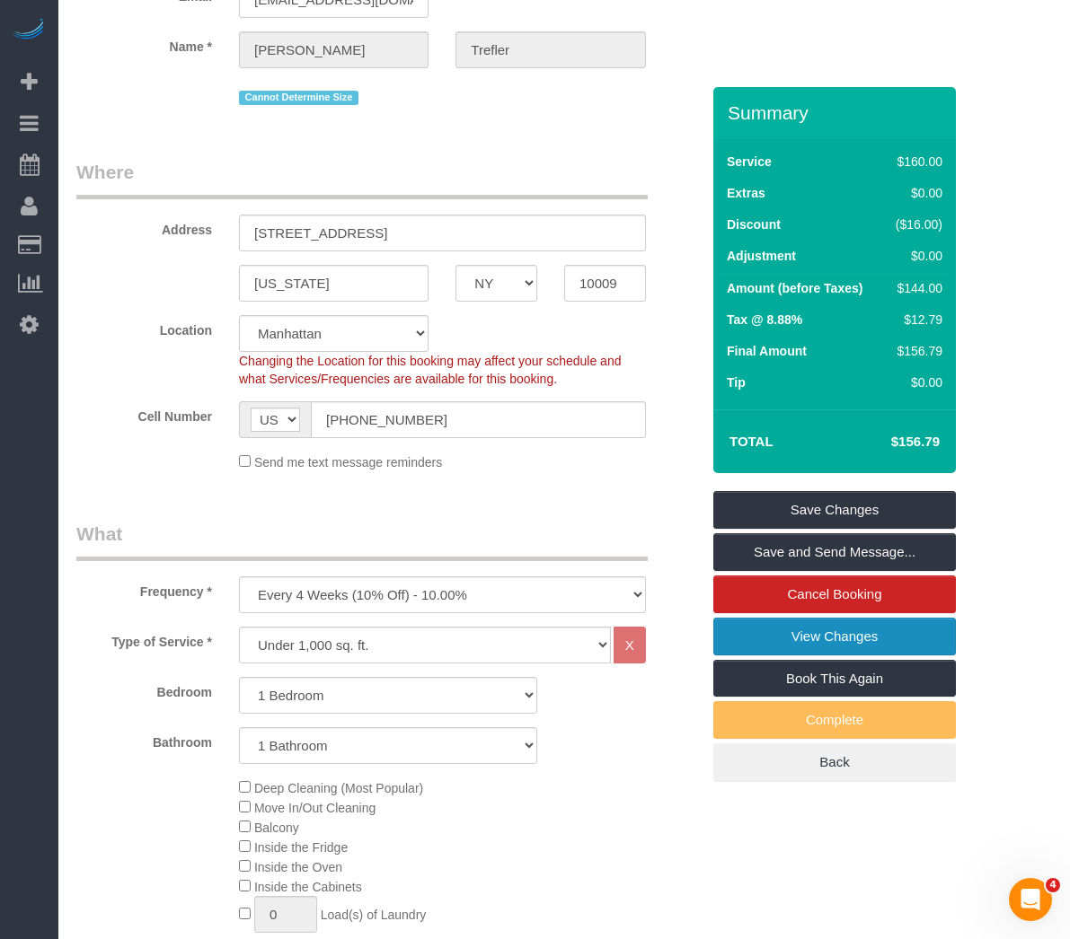
click at [856, 651] on link "View Changes" at bounding box center [834, 637] width 242 height 38
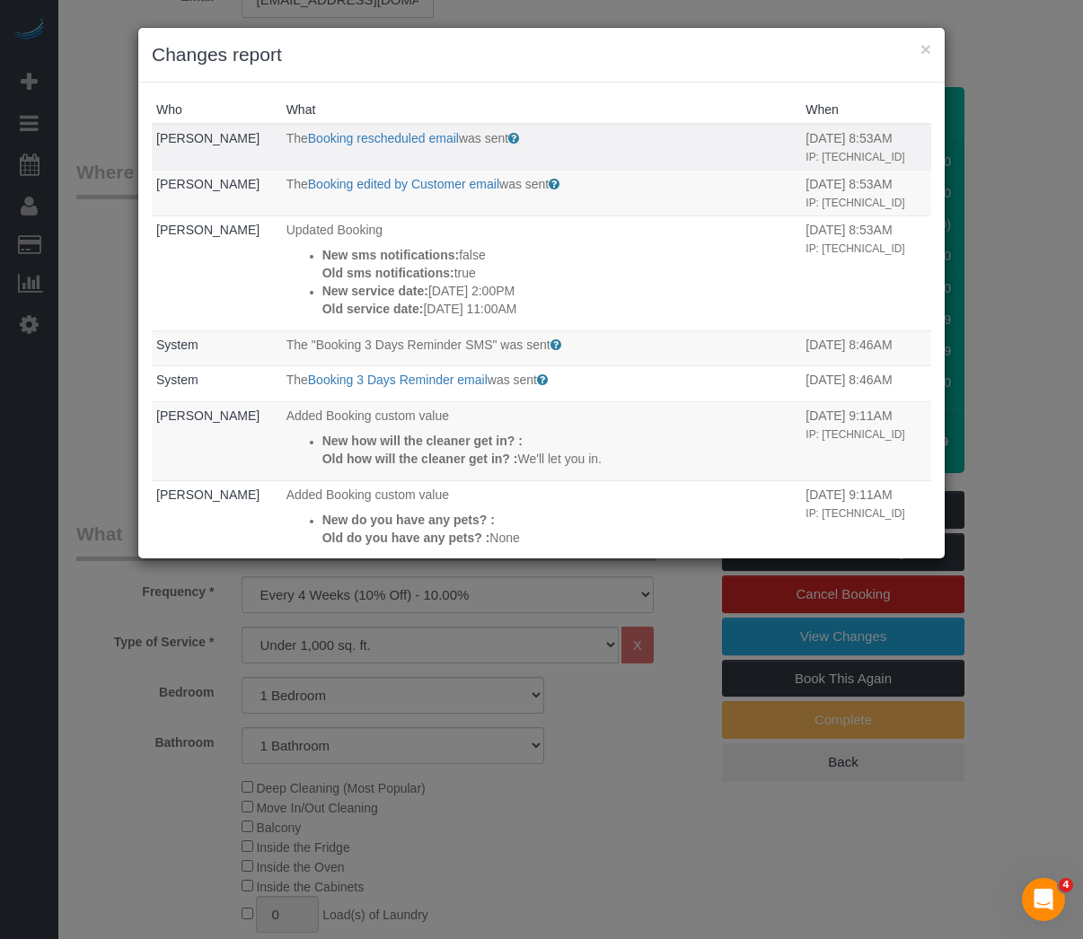
click at [157, 129] on td "Caroline Trefler" at bounding box center [217, 147] width 130 height 46
click at [228, 136] on link "Caroline Trefler" at bounding box center [207, 138] width 103 height 14
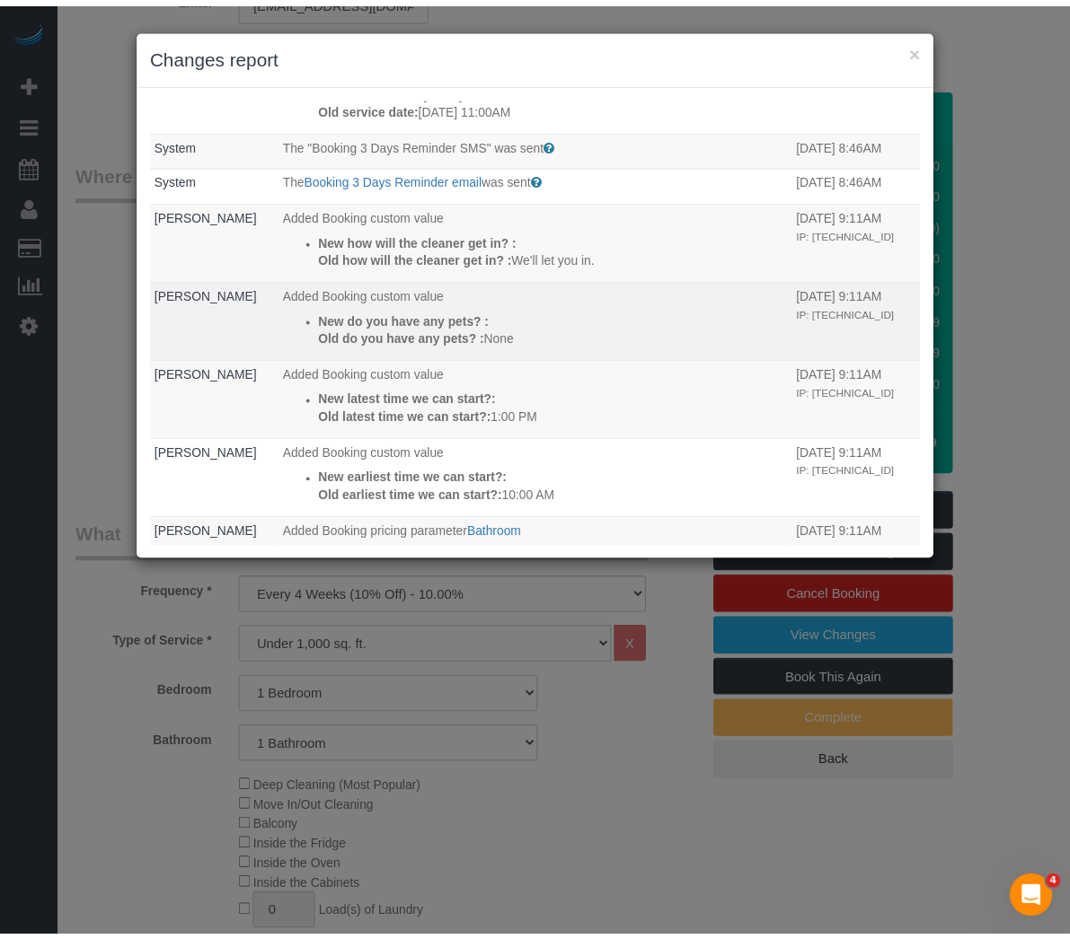
scroll to position [269, 0]
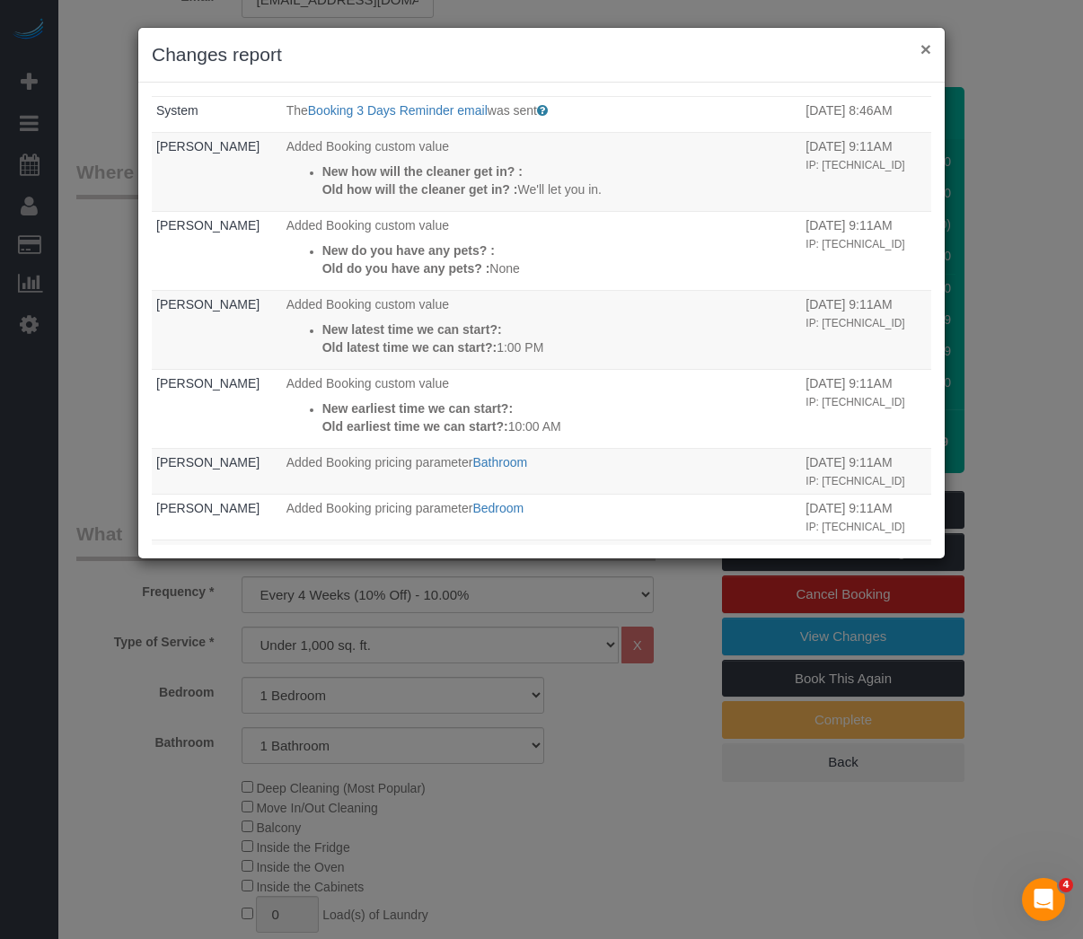
click at [928, 54] on button "×" at bounding box center [925, 49] width 11 height 19
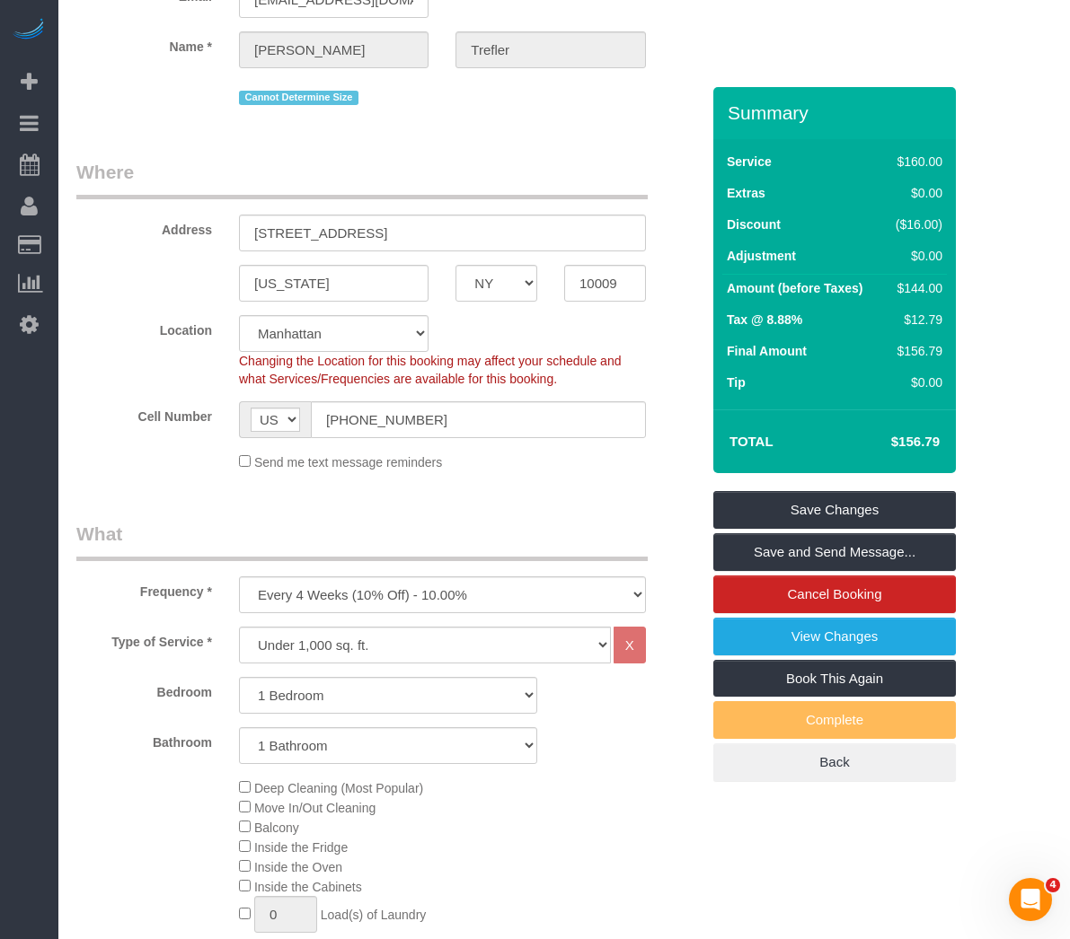
drag, startPoint x: 534, startPoint y: 331, endPoint x: 542, endPoint y: 316, distance: 17.3
click at [534, 331] on div "Location Manhattan Austin Boston Bronx Brooklyn Charlotte Denver New Jersey Por…" at bounding box center [388, 351] width 650 height 73
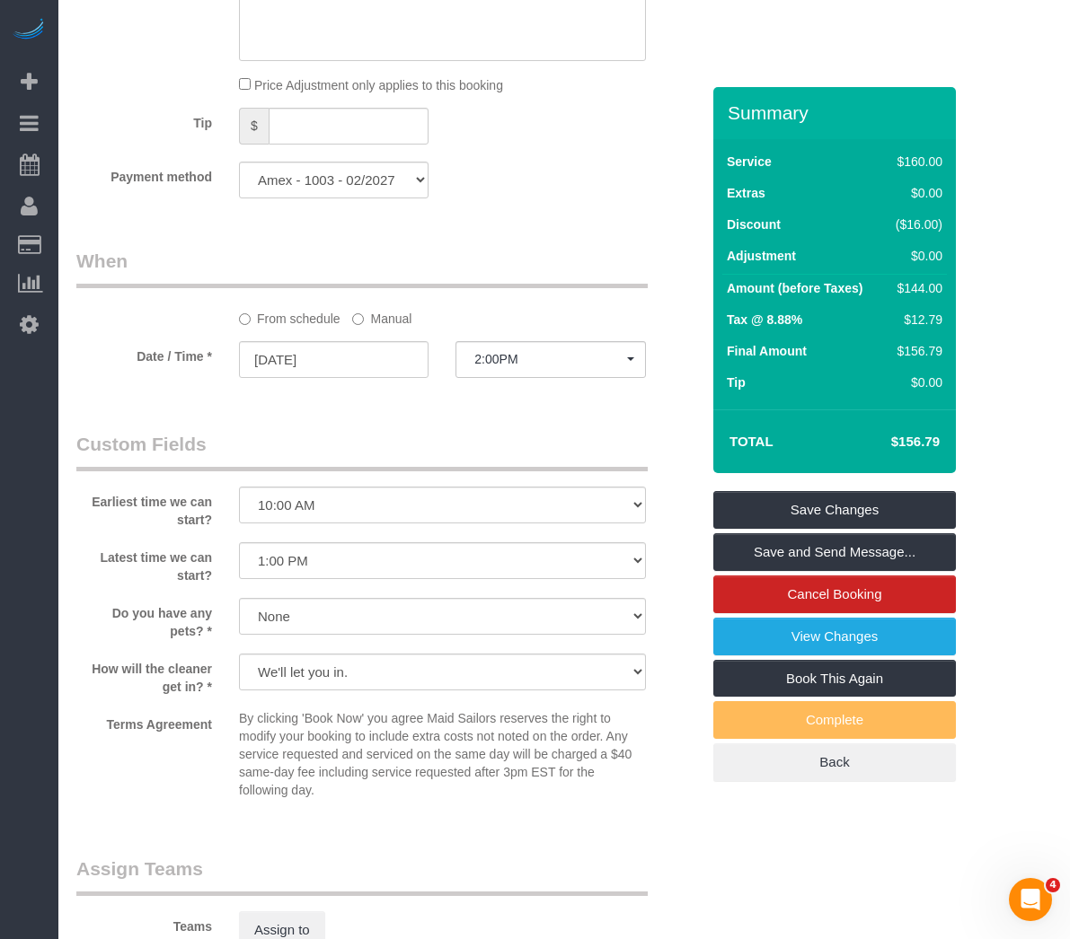
scroll to position [1706, 0]
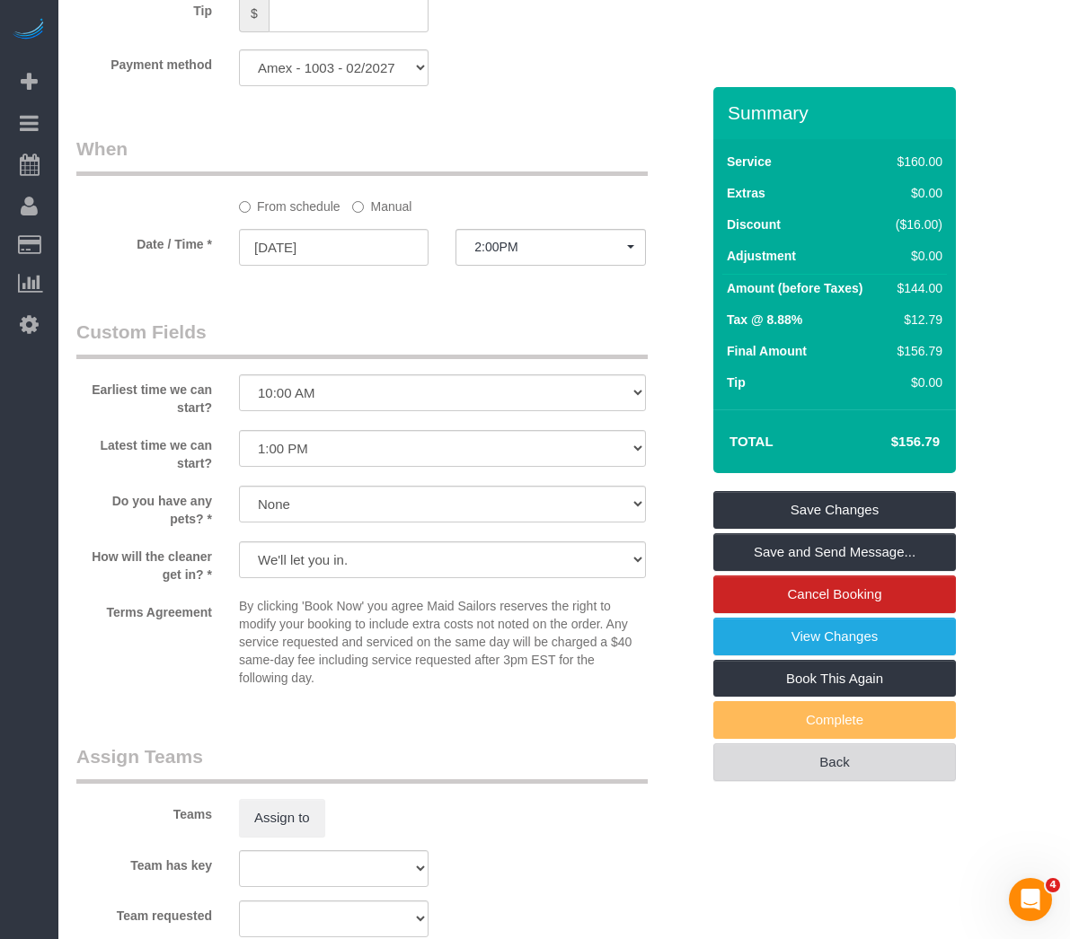
click at [821, 766] on link "Back" at bounding box center [834, 763] width 242 height 38
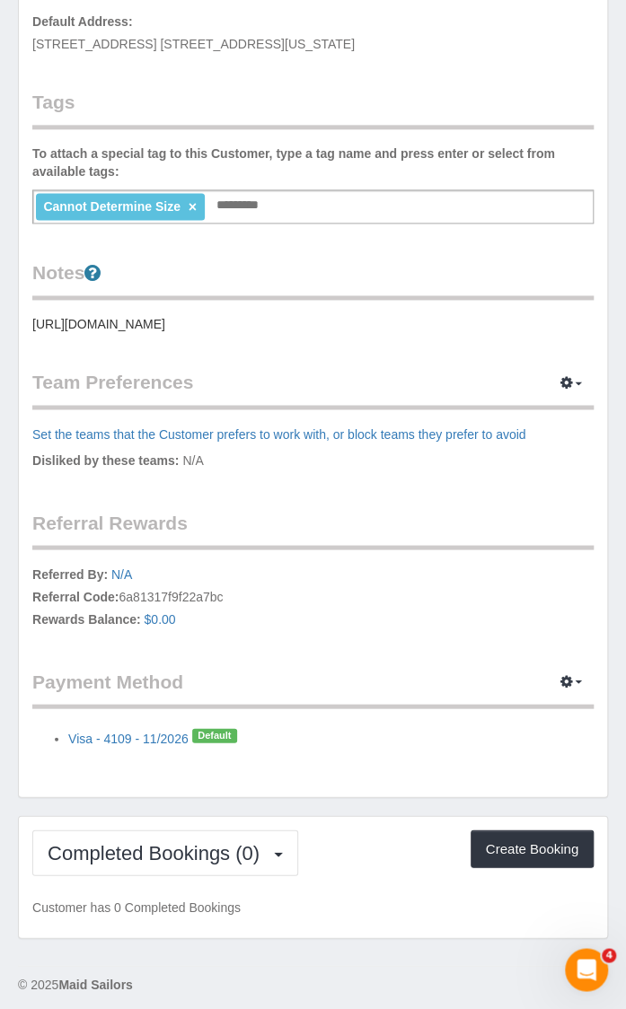
scroll to position [528, 0]
